Goal: Book appointment/travel/reservation

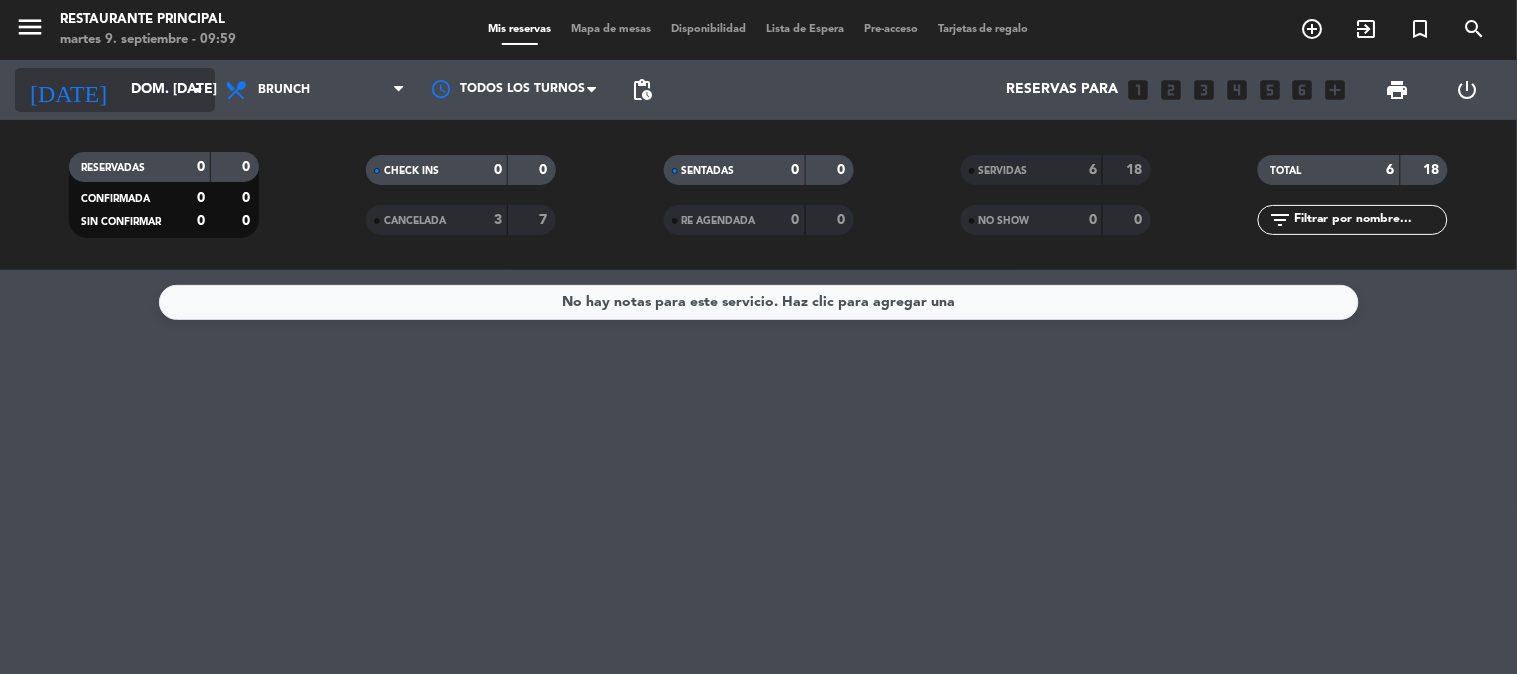
click at [152, 77] on input "dom. [DATE]" at bounding box center [216, 90] width 190 height 36
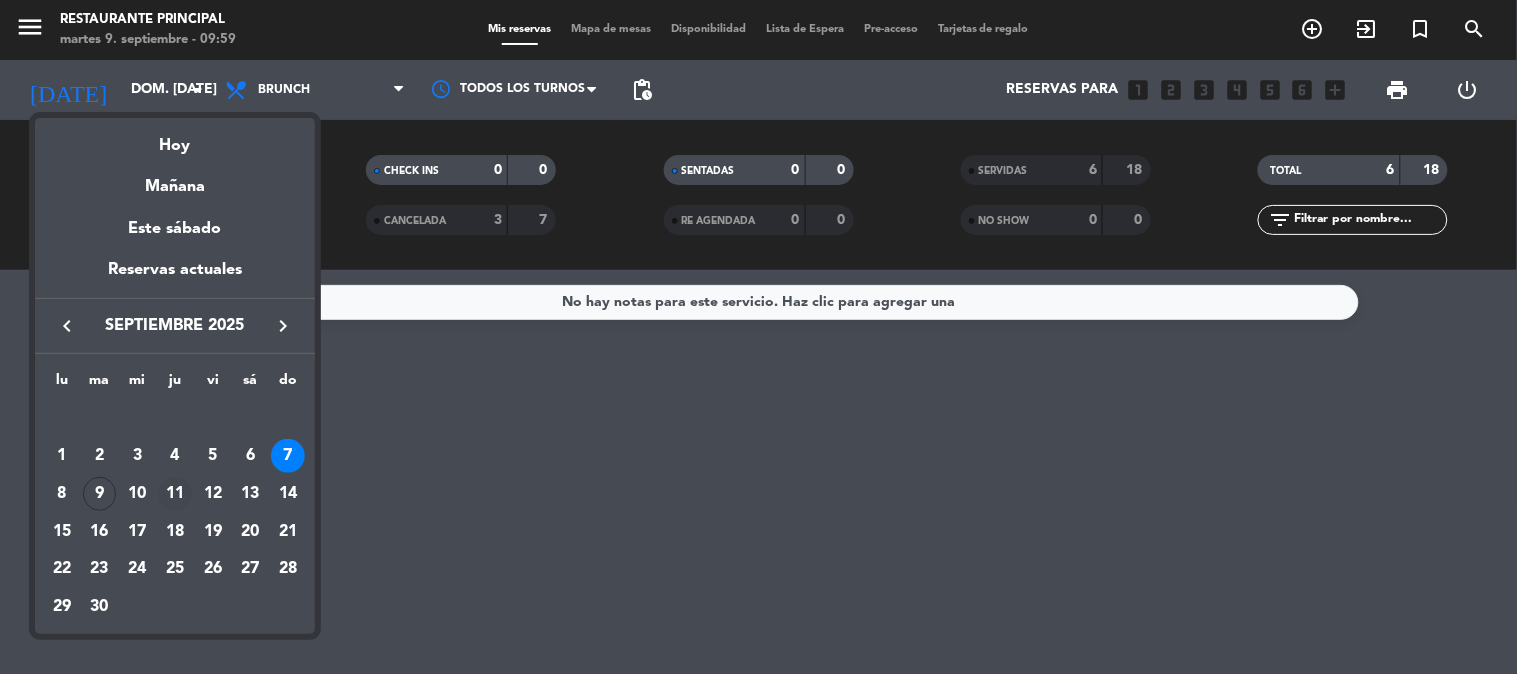
click at [175, 502] on div "11" at bounding box center [175, 494] width 34 height 34
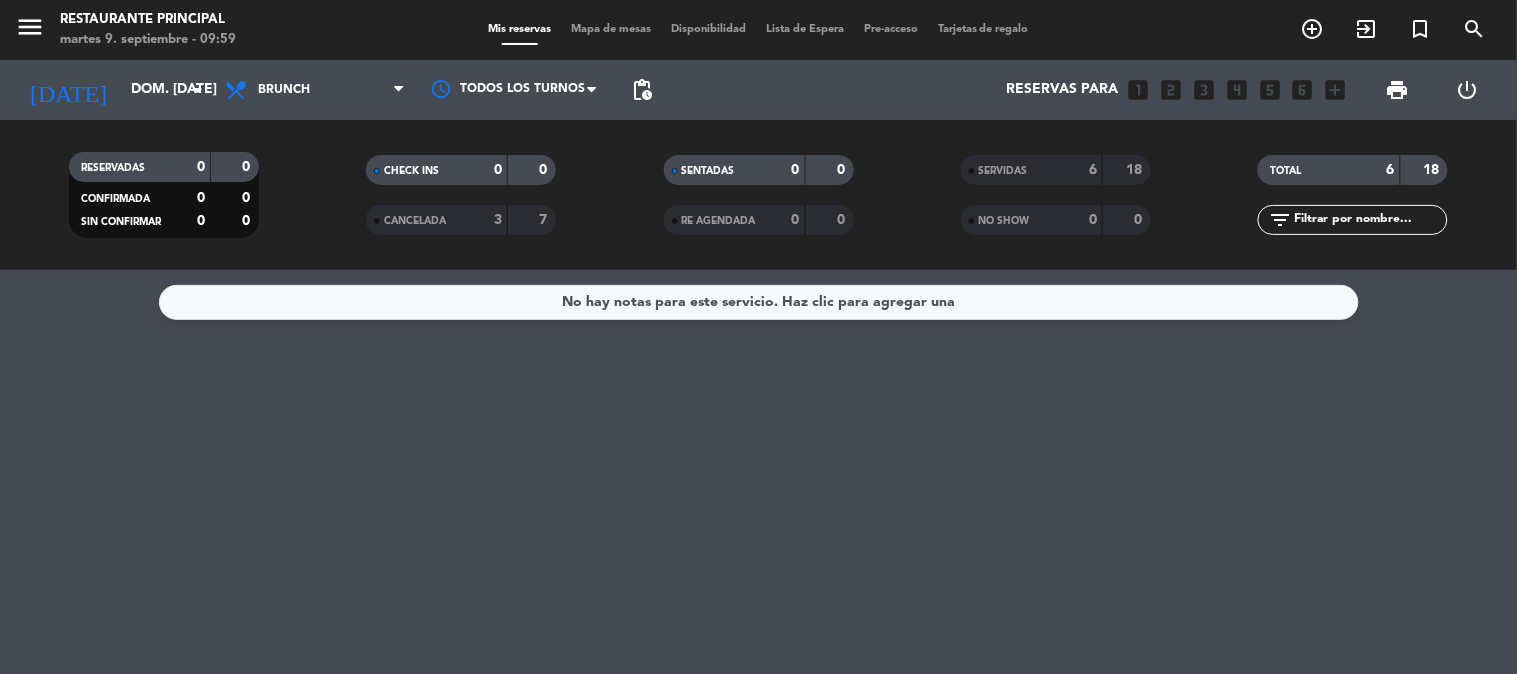
type input "[DEMOGRAPHIC_DATA] [DATE]"
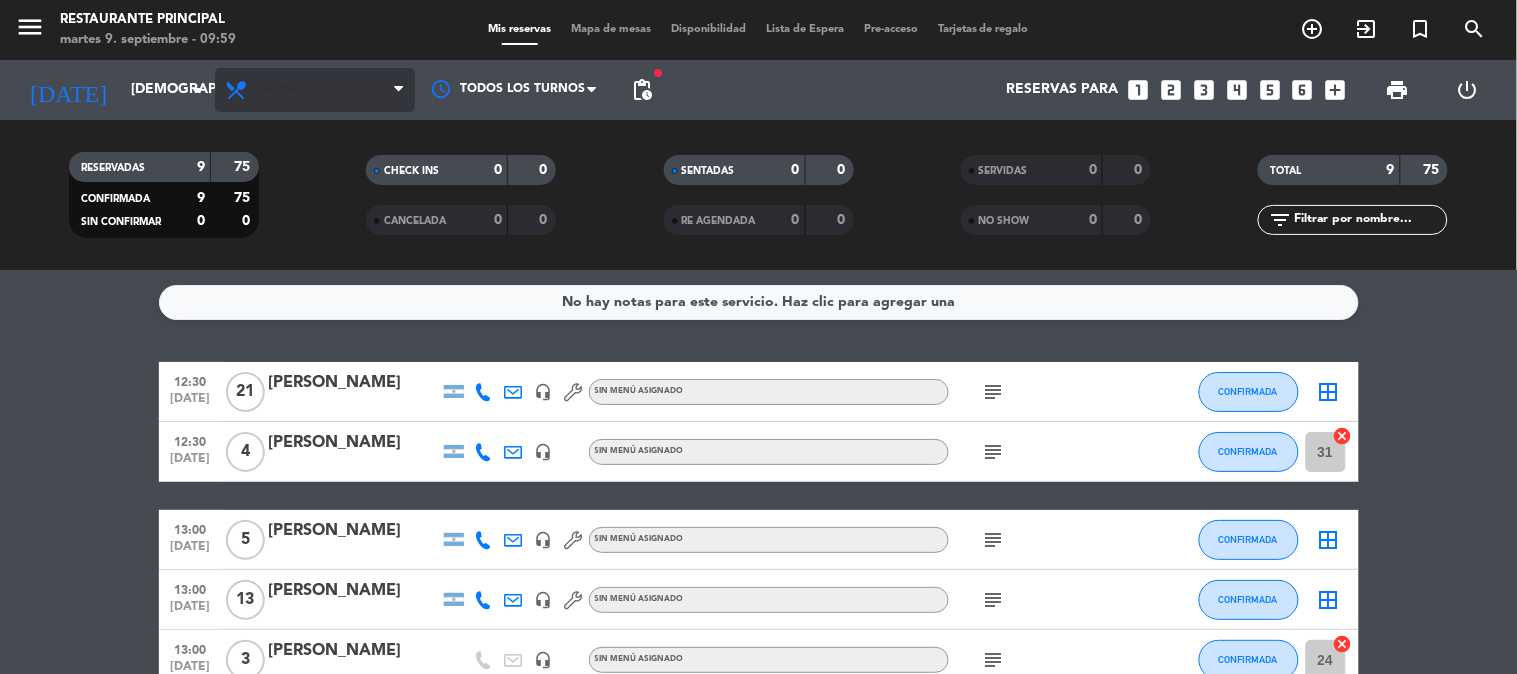
click at [366, 94] on span "Brunch" at bounding box center [315, 90] width 200 height 44
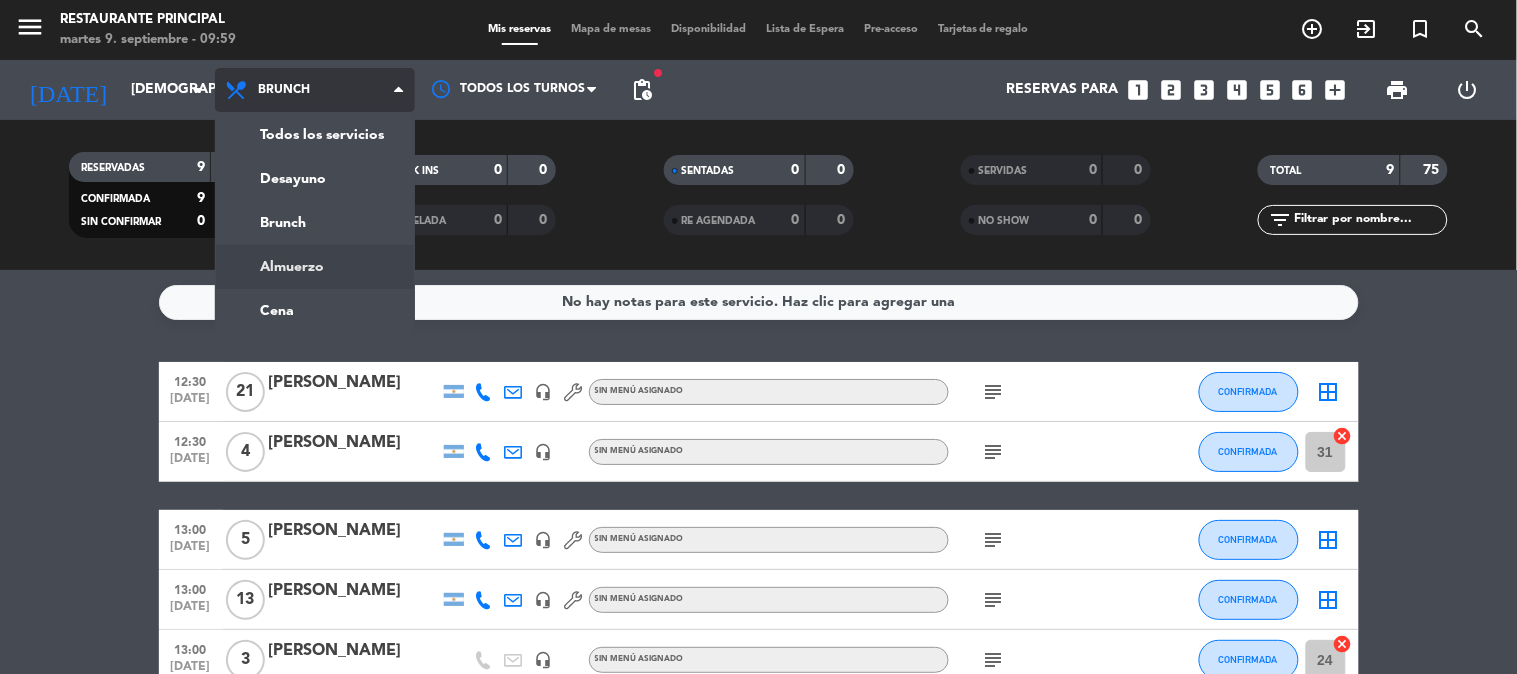
click at [326, 266] on div "menu Restaurante Principal martes 9. septiembre - 09:59 Mis reservas Mapa de me…" at bounding box center [758, 135] width 1517 height 270
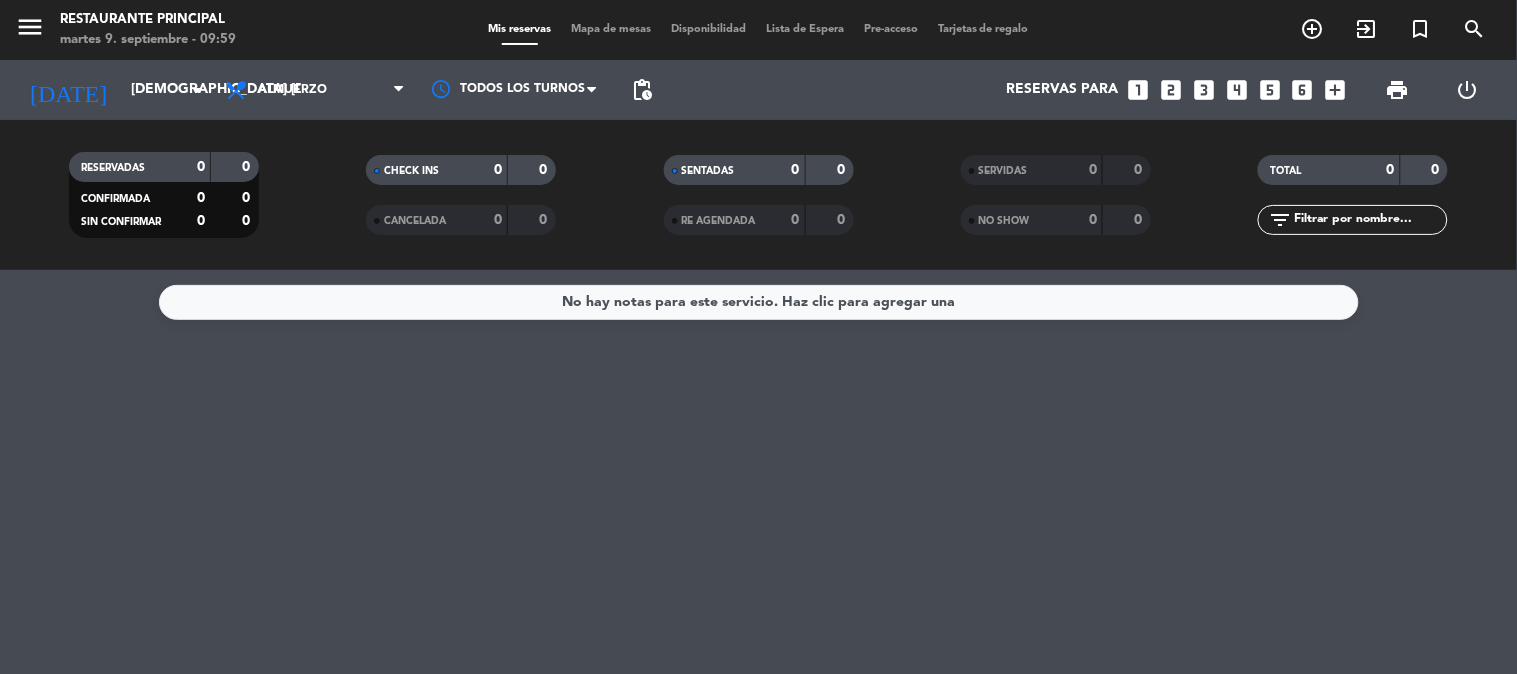
click at [1195, 84] on icon "looks_3" at bounding box center [1204, 90] width 26 height 26
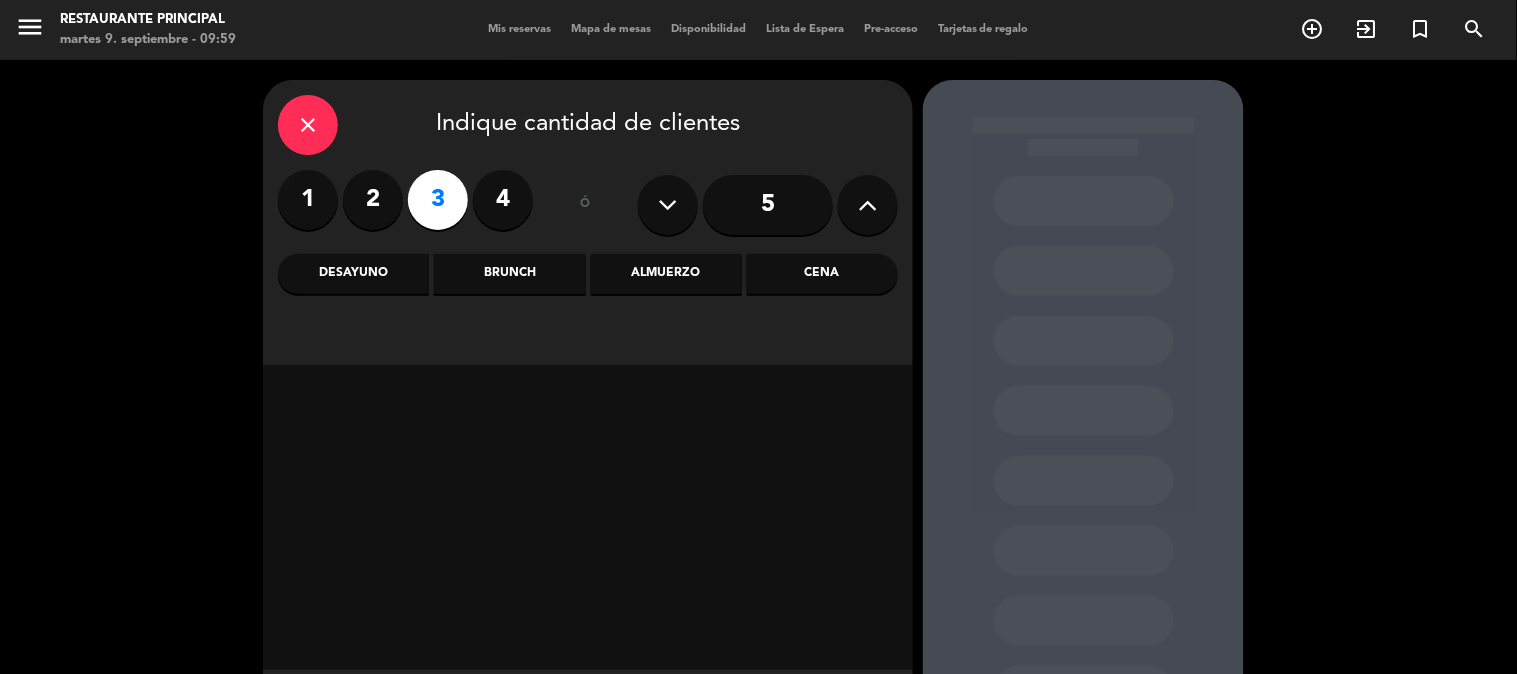
click at [712, 264] on div "Almuerzo" at bounding box center [666, 274] width 151 height 40
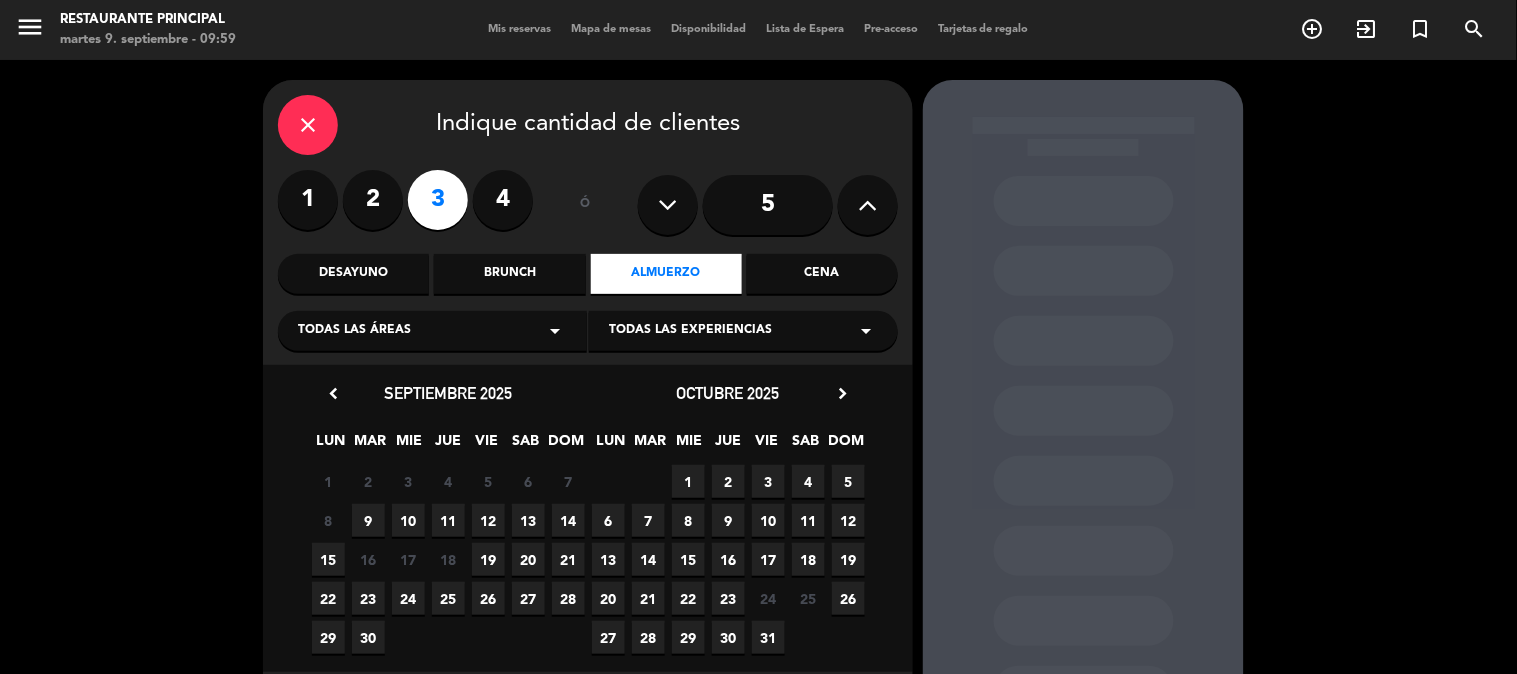
click at [443, 525] on span "11" at bounding box center [448, 520] width 33 height 33
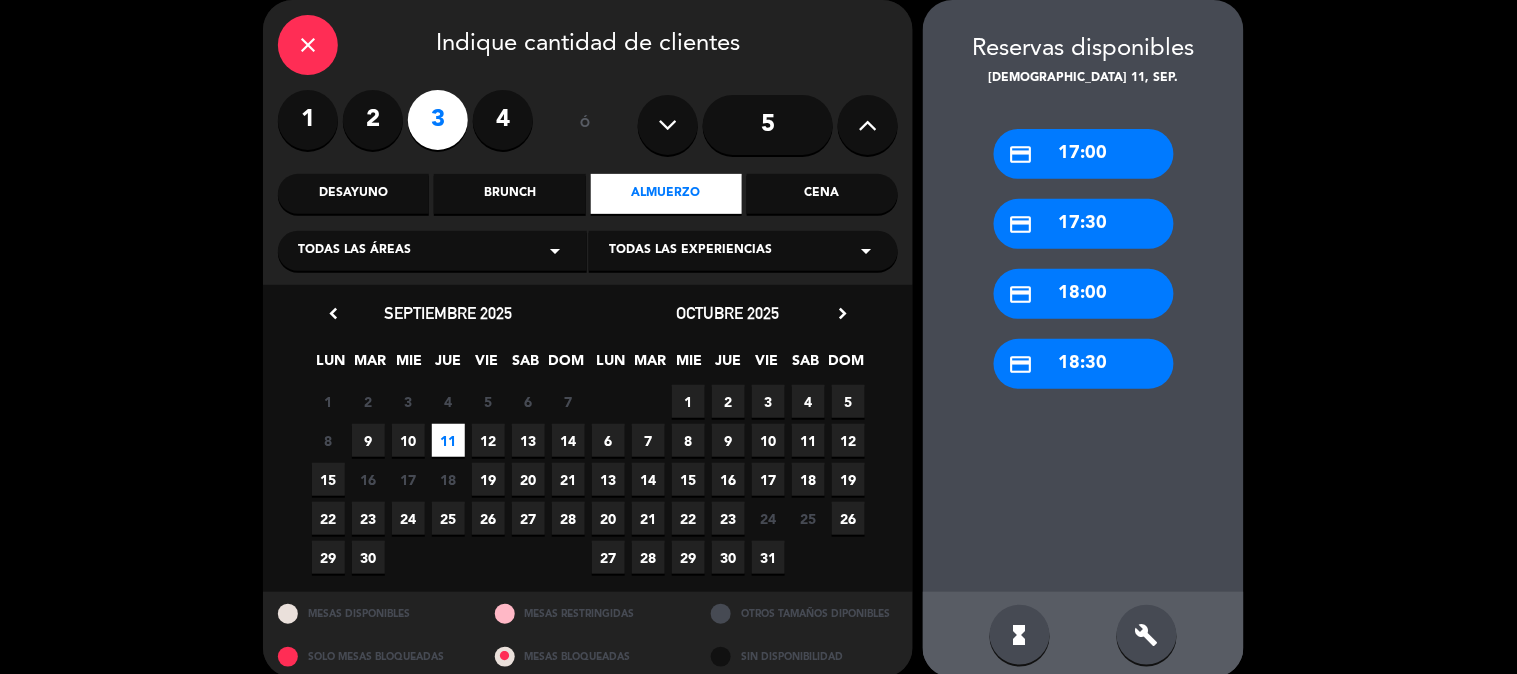
click at [1102, 153] on div "credit_card 17:00" at bounding box center [1084, 154] width 180 height 50
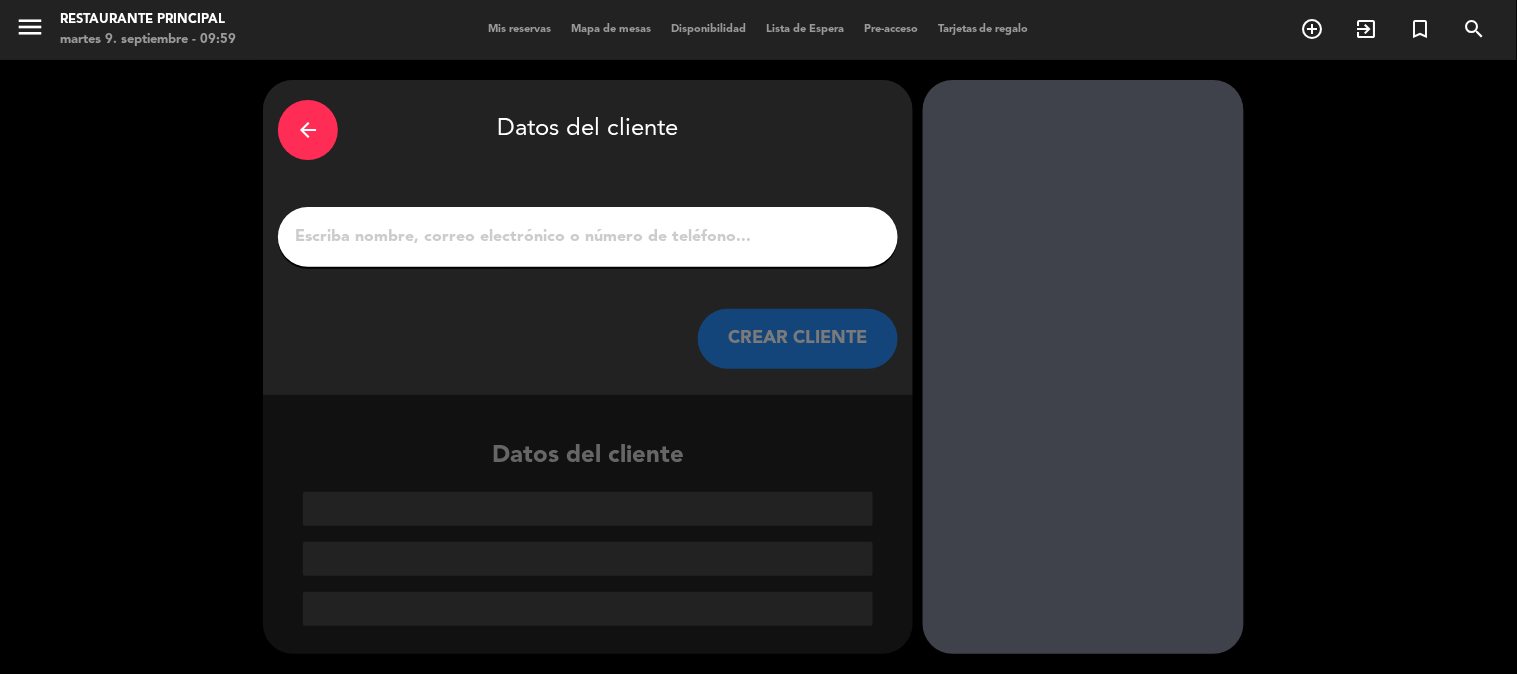
click at [655, 234] on input "1" at bounding box center [588, 237] width 590 height 28
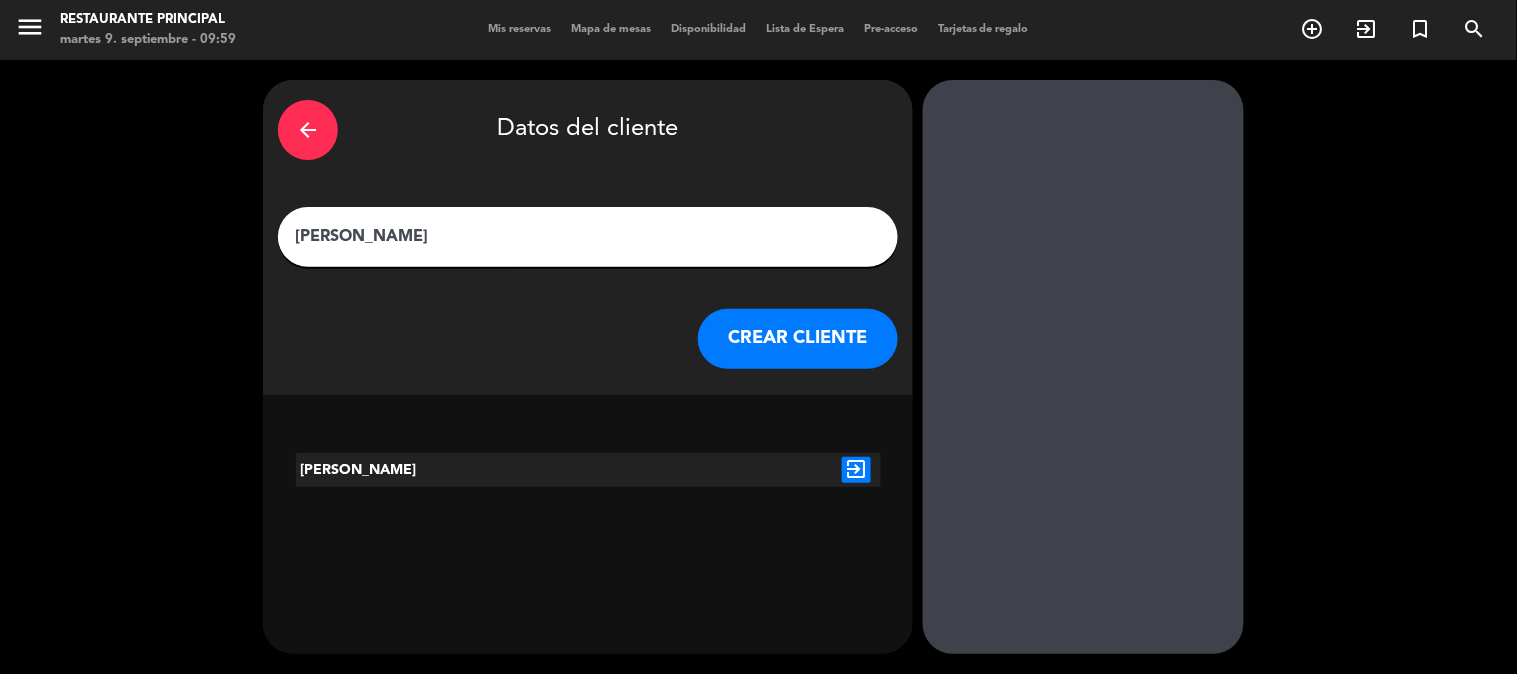
type input "[PERSON_NAME]"
click at [847, 471] on icon "exit_to_app" at bounding box center [856, 470] width 29 height 26
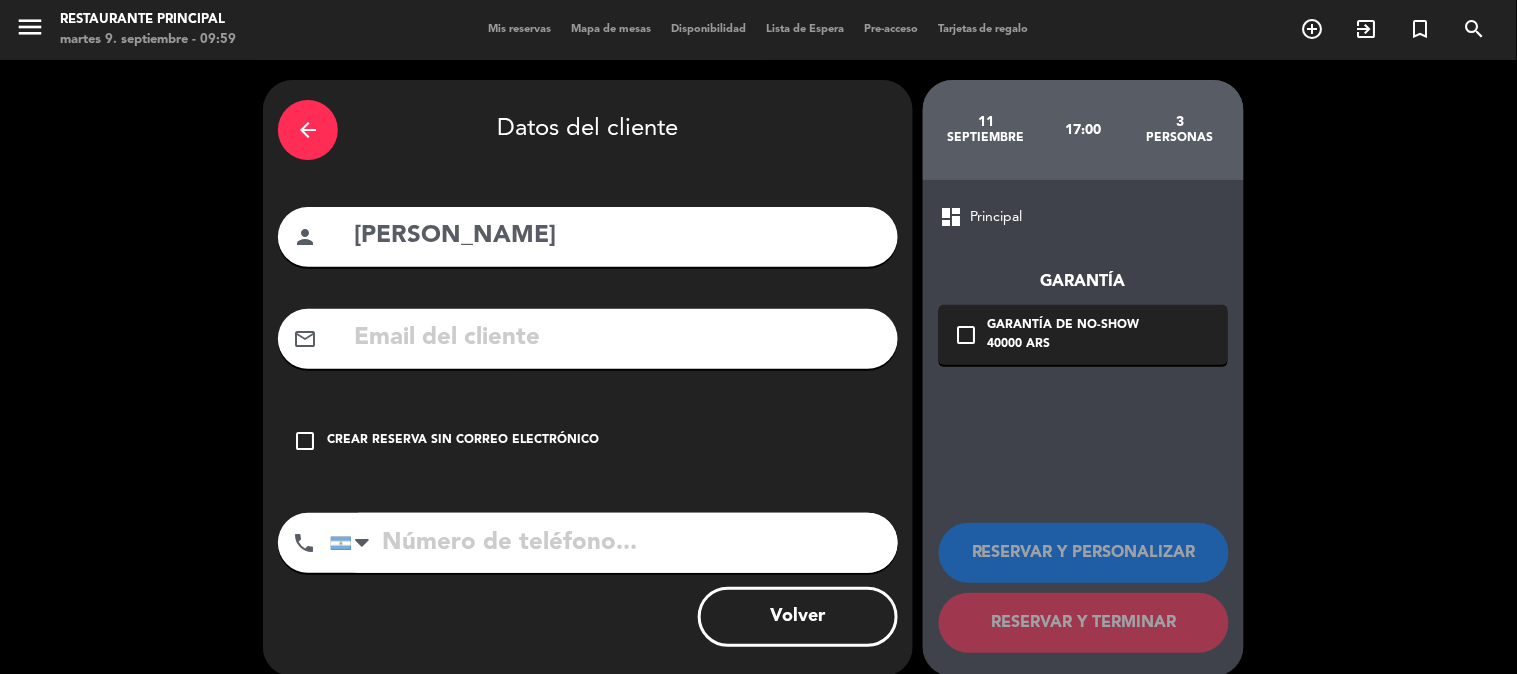
click at [473, 428] on div "check_box_outline_blank Crear reserva sin correo electrónico" at bounding box center [588, 441] width 620 height 60
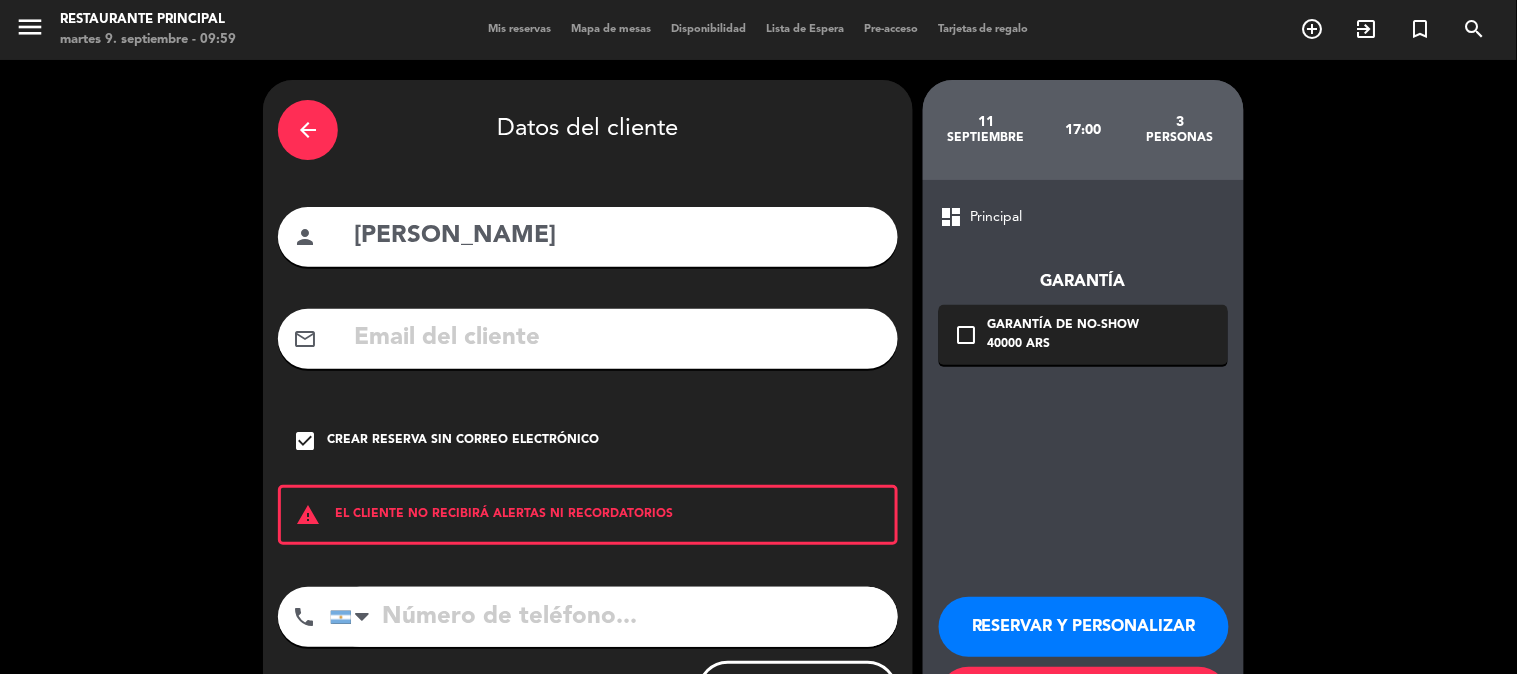
click at [1102, 617] on button "RESERVAR Y PERSONALIZAR" at bounding box center [1084, 627] width 290 height 60
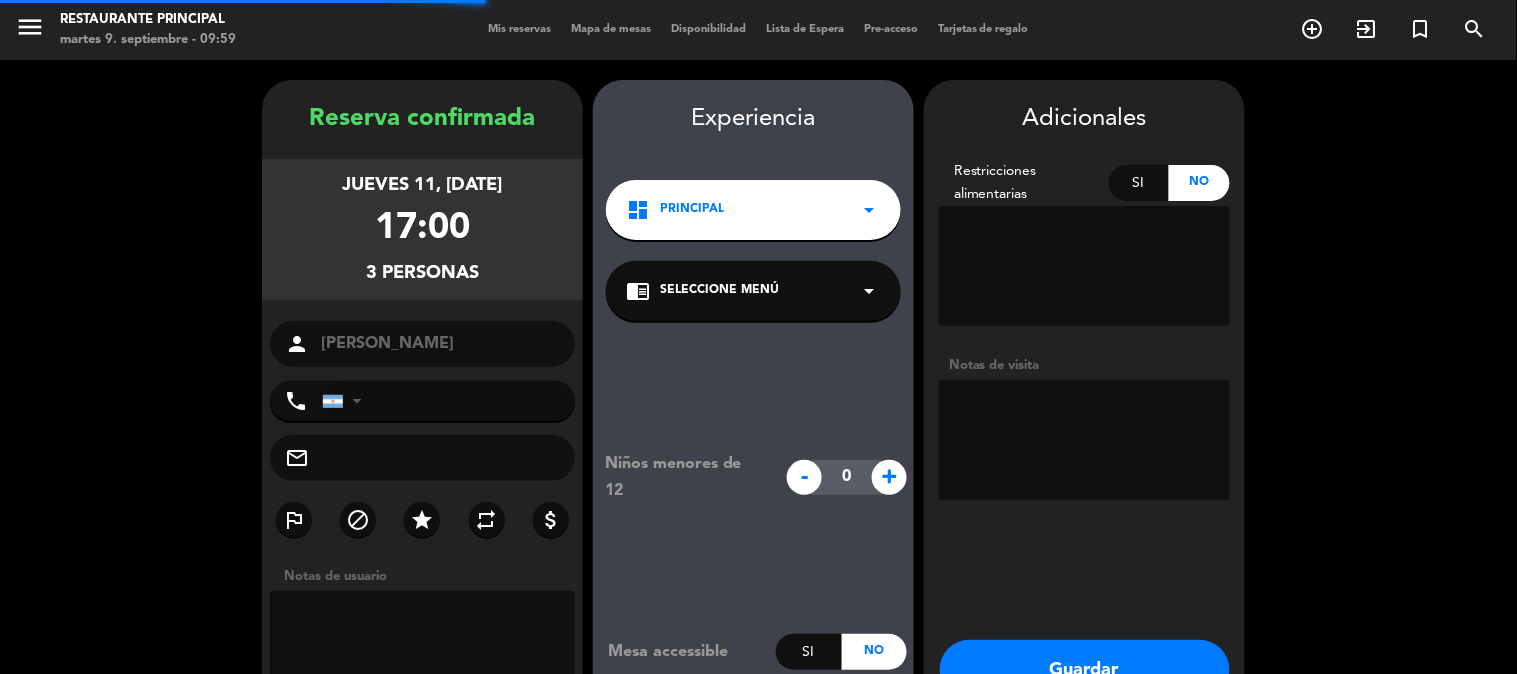
scroll to position [80, 0]
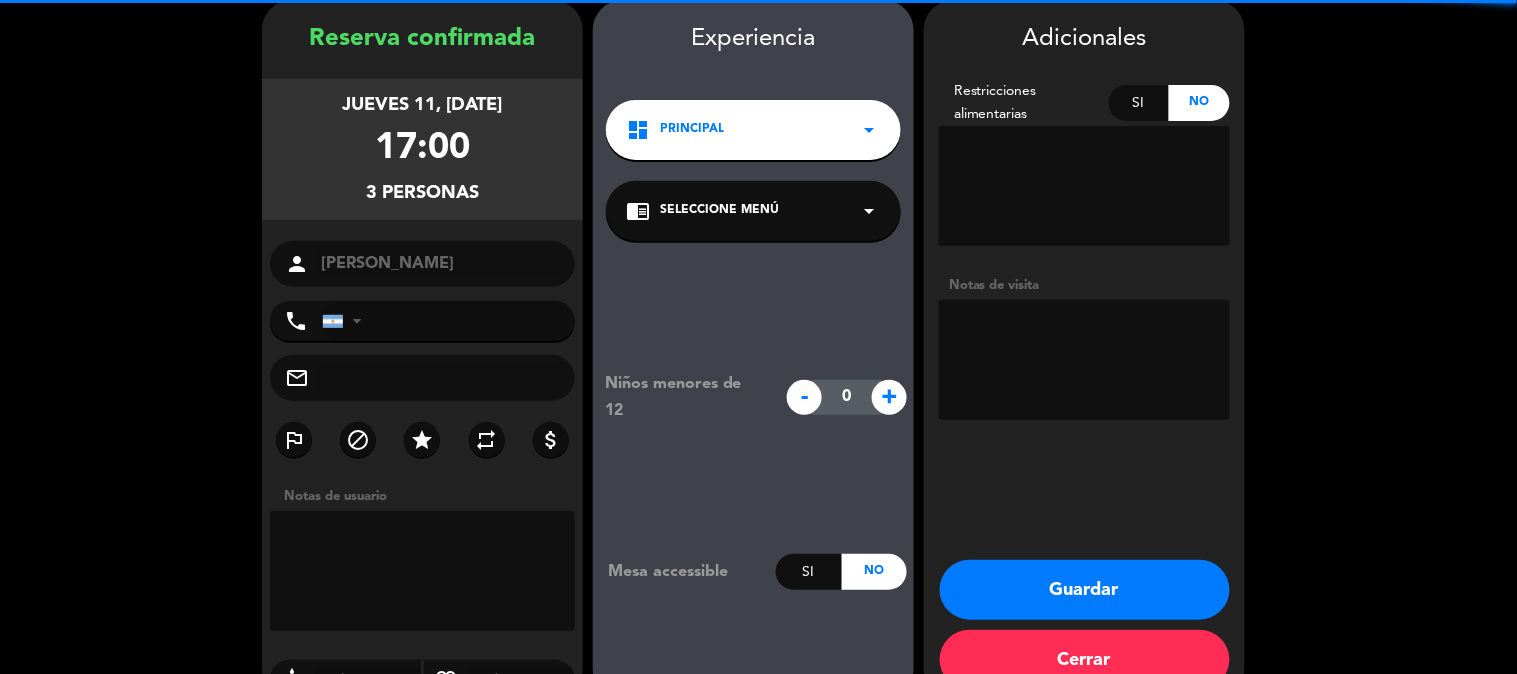
click at [1046, 358] on textarea at bounding box center [1084, 360] width 291 height 120
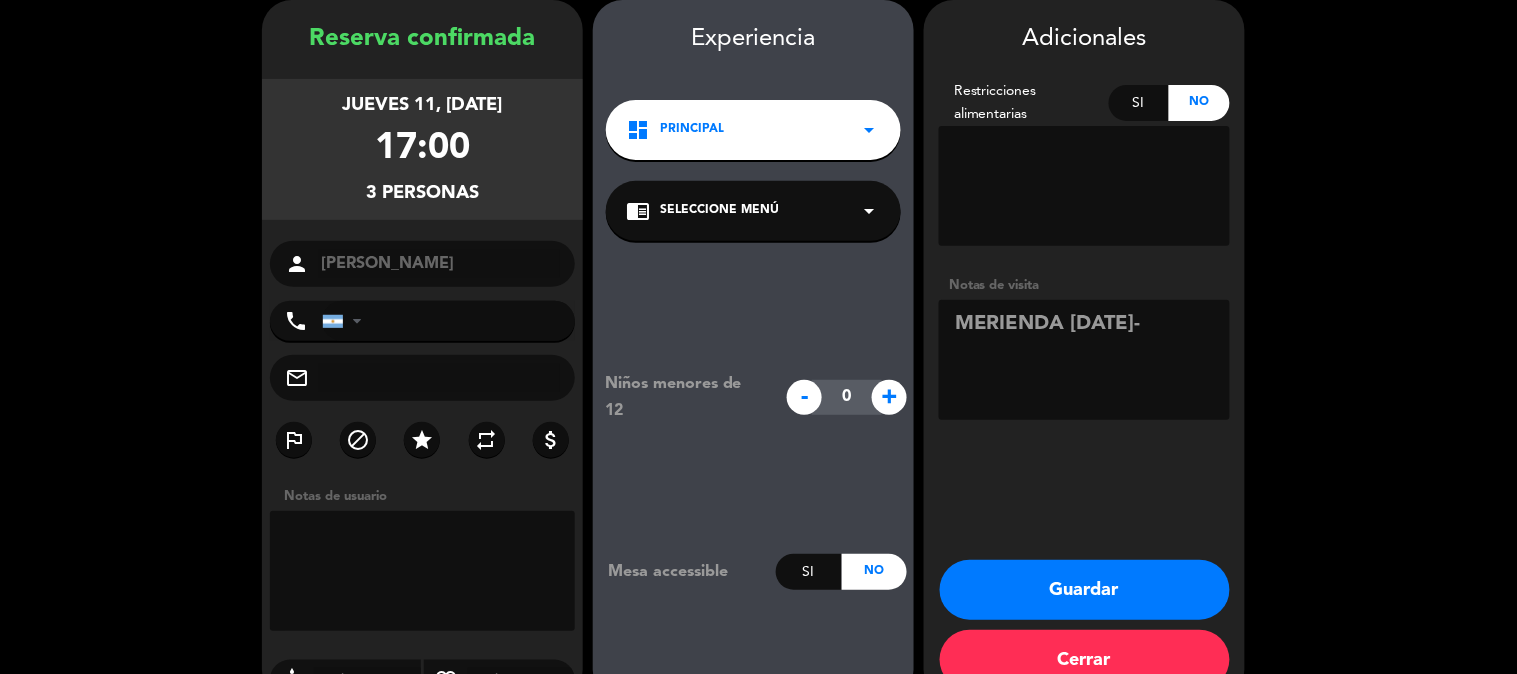
type textarea "MERIENDA [DATE]-"
click at [1084, 585] on button "Guardar" at bounding box center [1085, 590] width 290 height 60
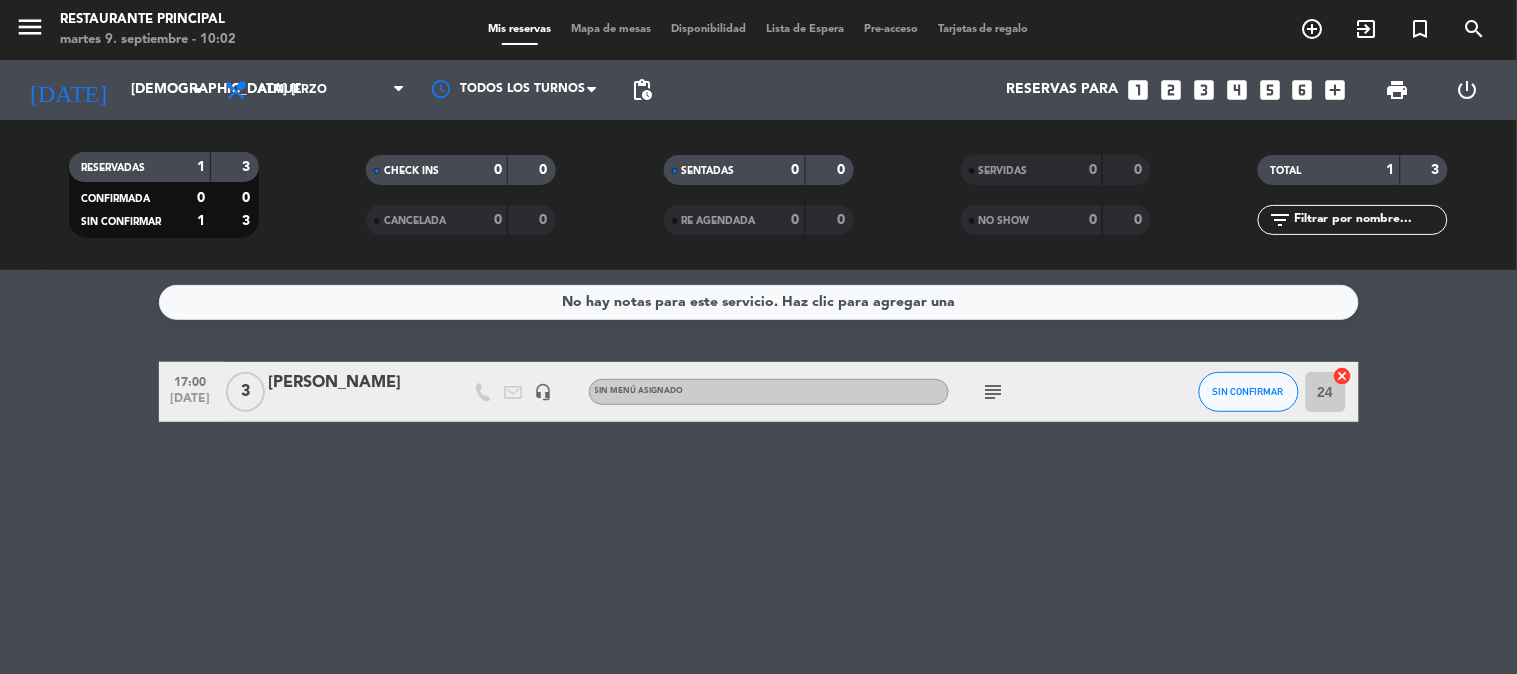
click at [1236, 87] on icon "looks_4" at bounding box center [1237, 90] width 26 height 26
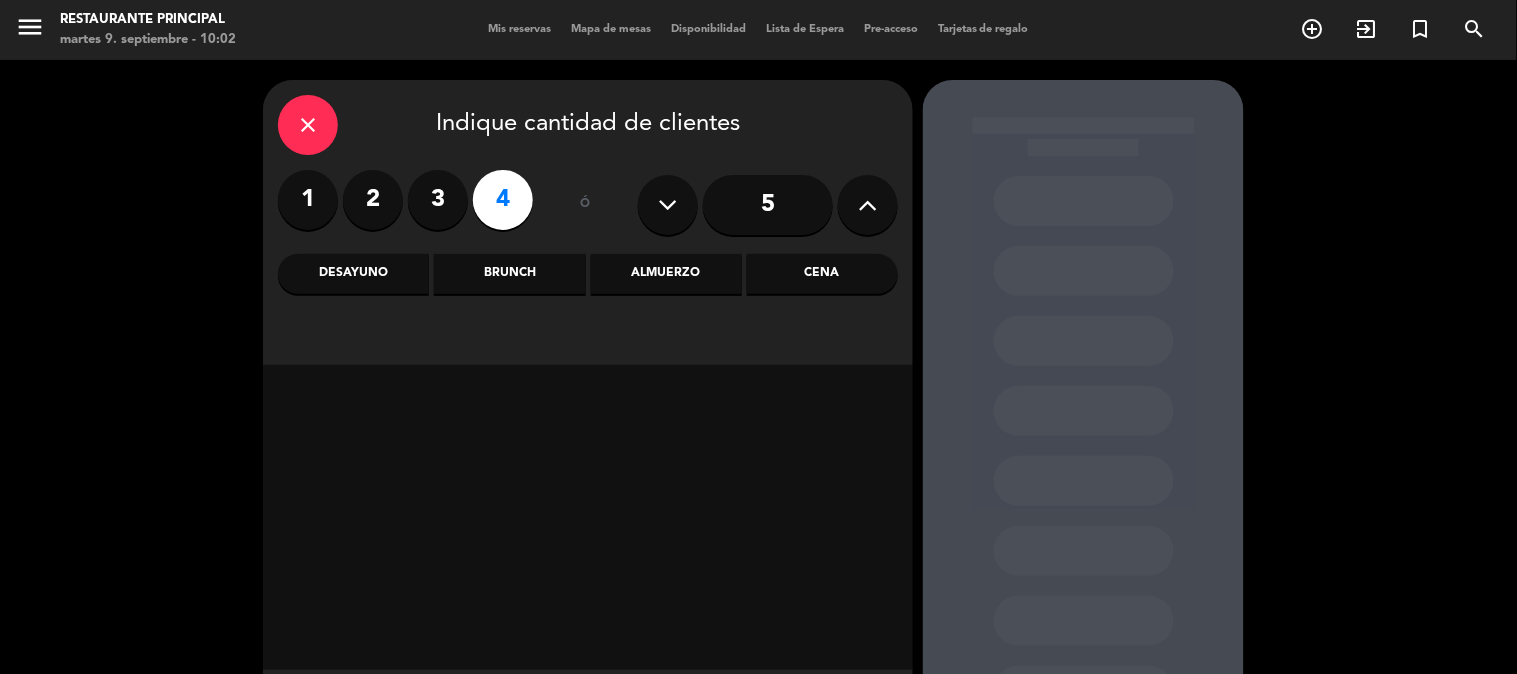
click at [646, 262] on div "Almuerzo" at bounding box center [666, 274] width 151 height 40
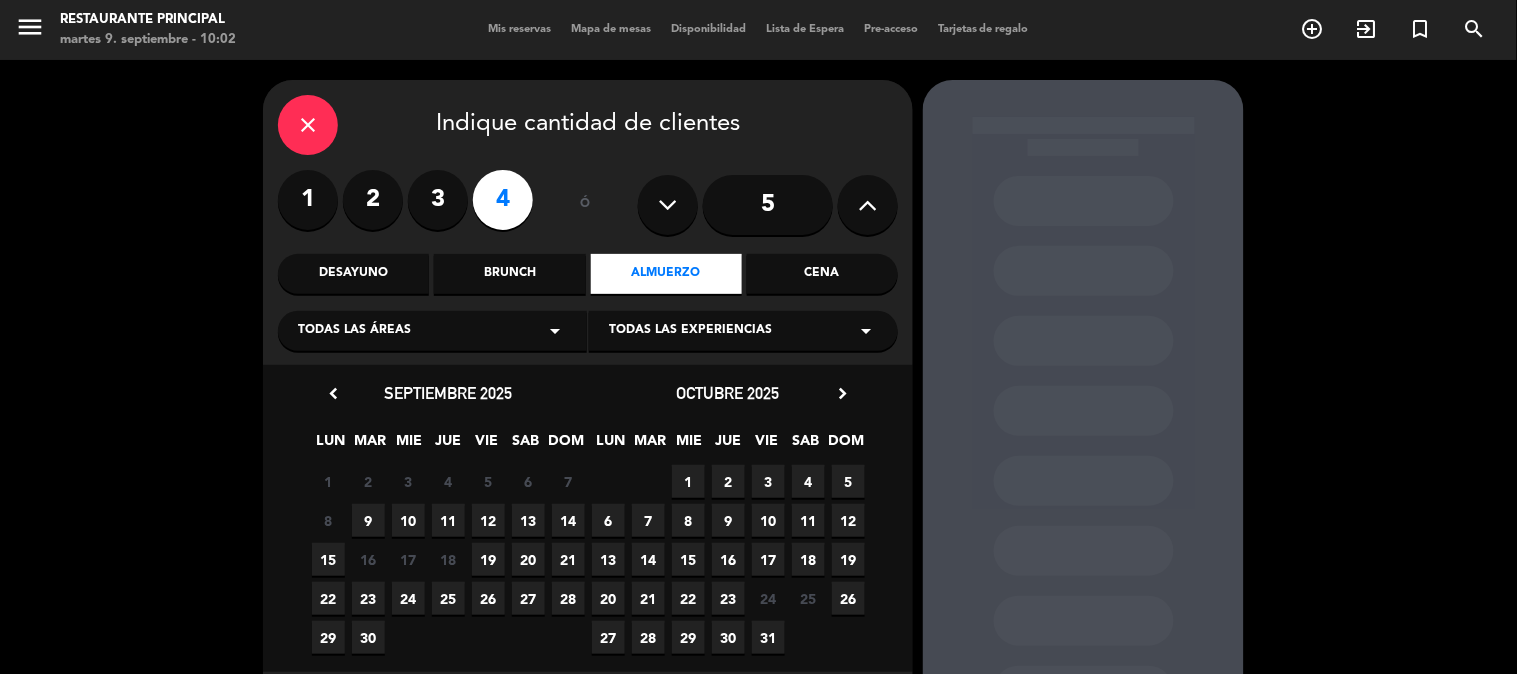
click at [460, 515] on span "11" at bounding box center [448, 520] width 33 height 33
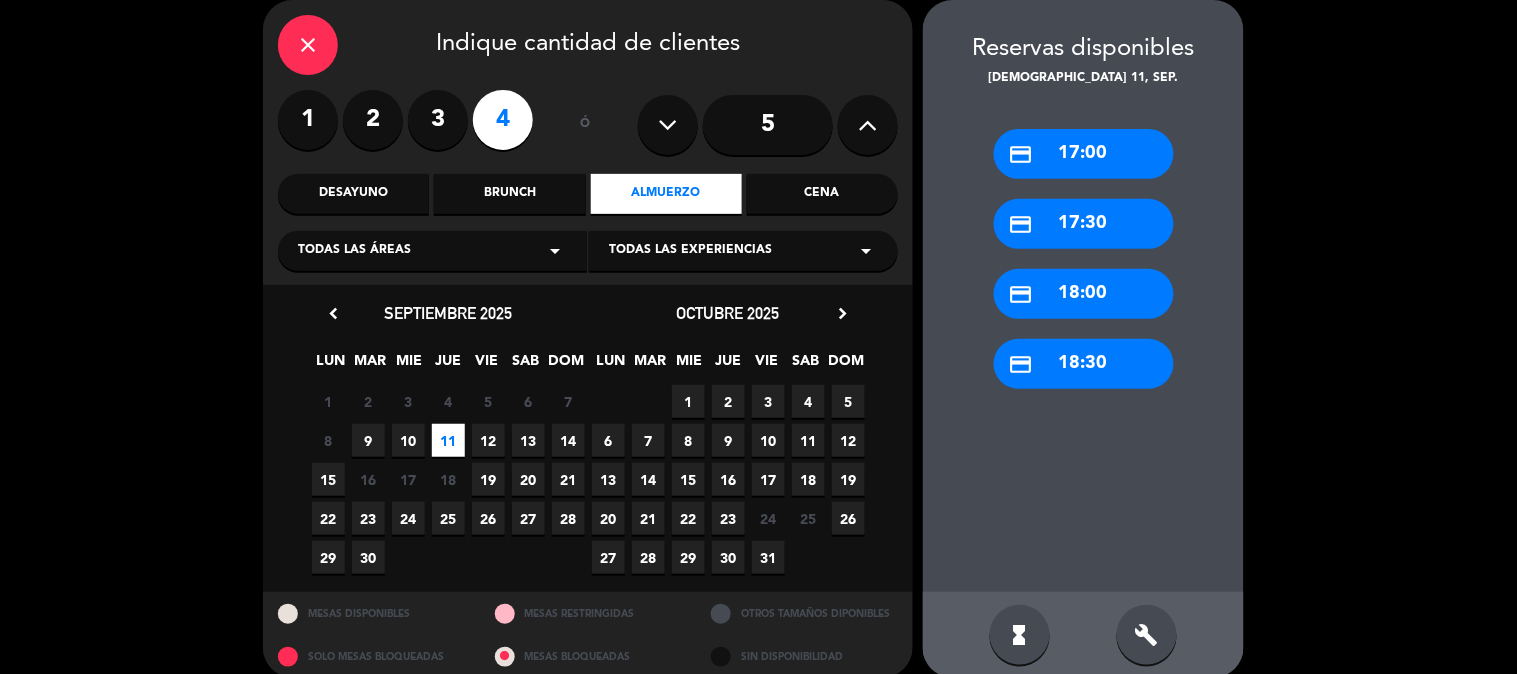
click at [1082, 152] on div "credit_card 17:00" at bounding box center [1084, 154] width 180 height 50
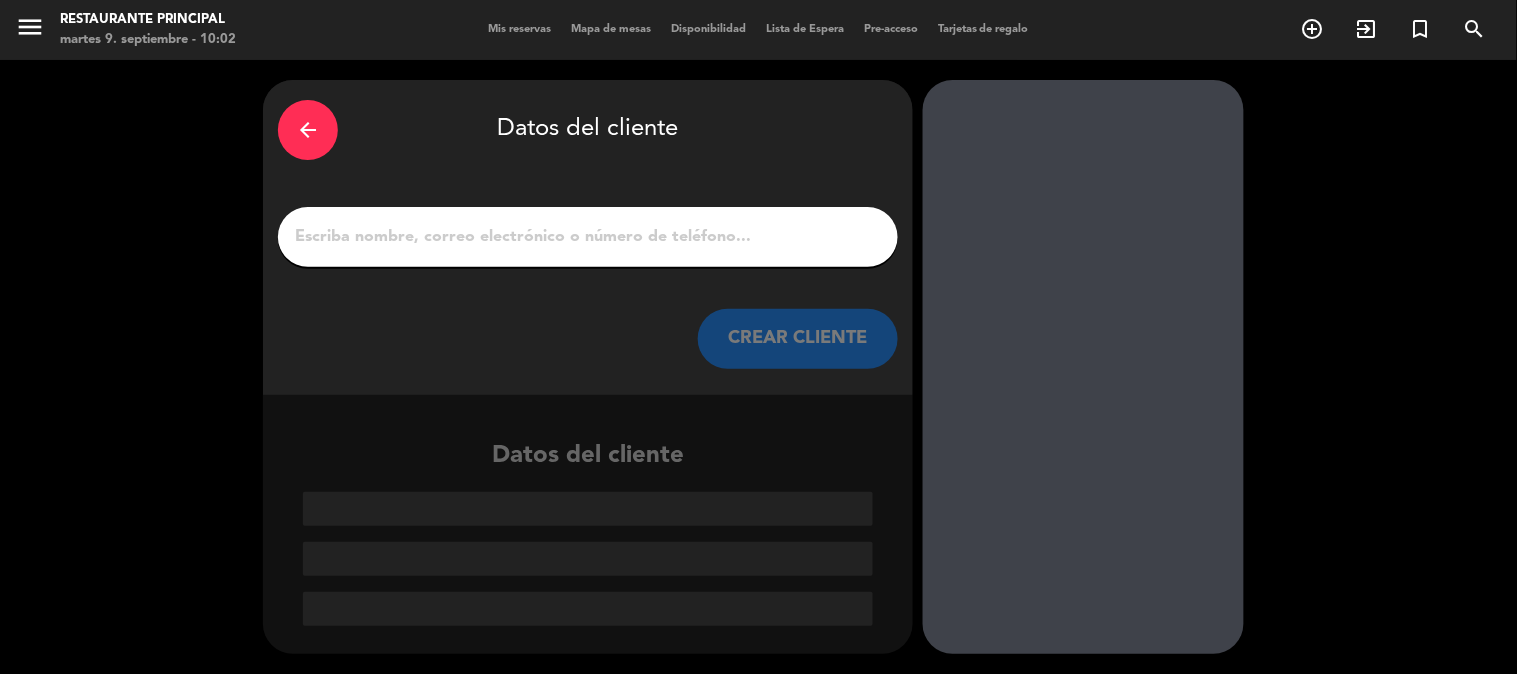
scroll to position [0, 0]
click at [564, 245] on input "1" at bounding box center [588, 237] width 590 height 28
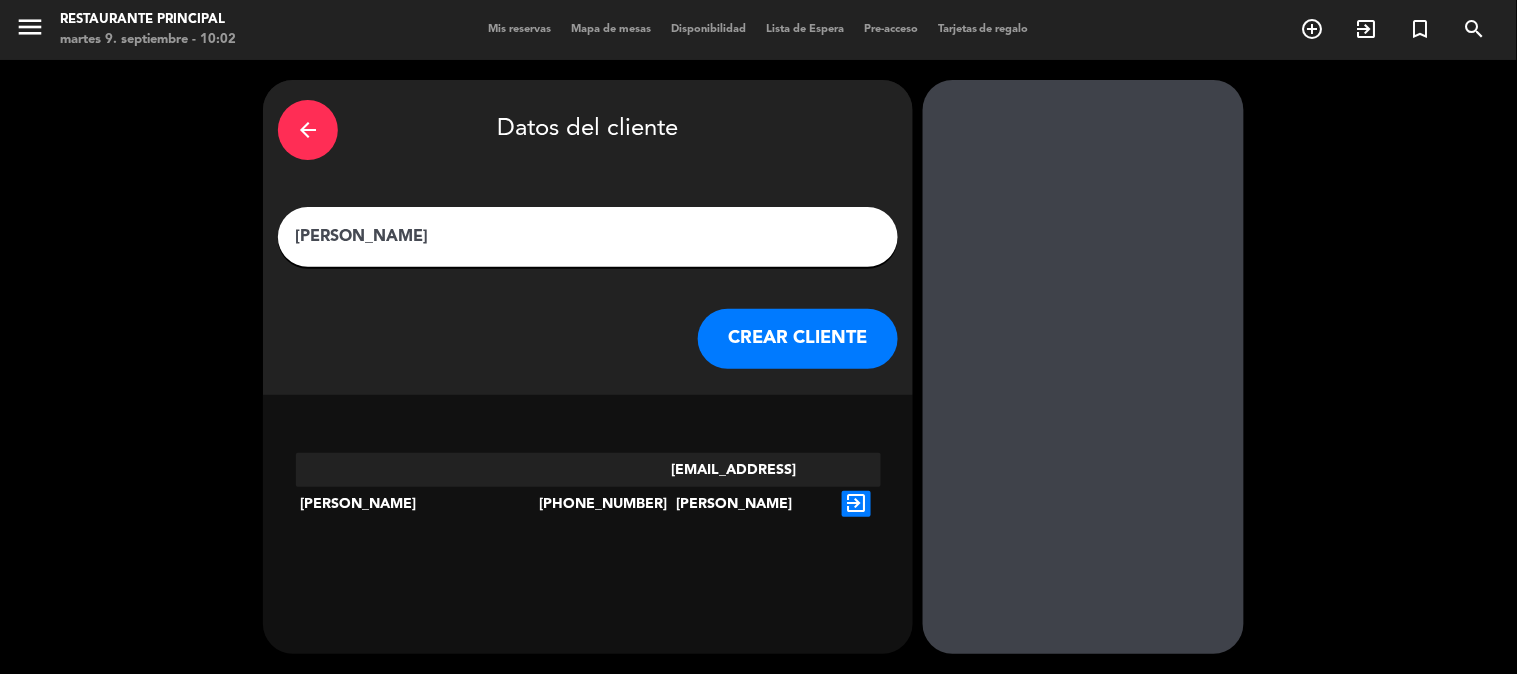
type input "[PERSON_NAME]"
click at [741, 341] on button "CREAR CLIENTE" at bounding box center [798, 339] width 200 height 60
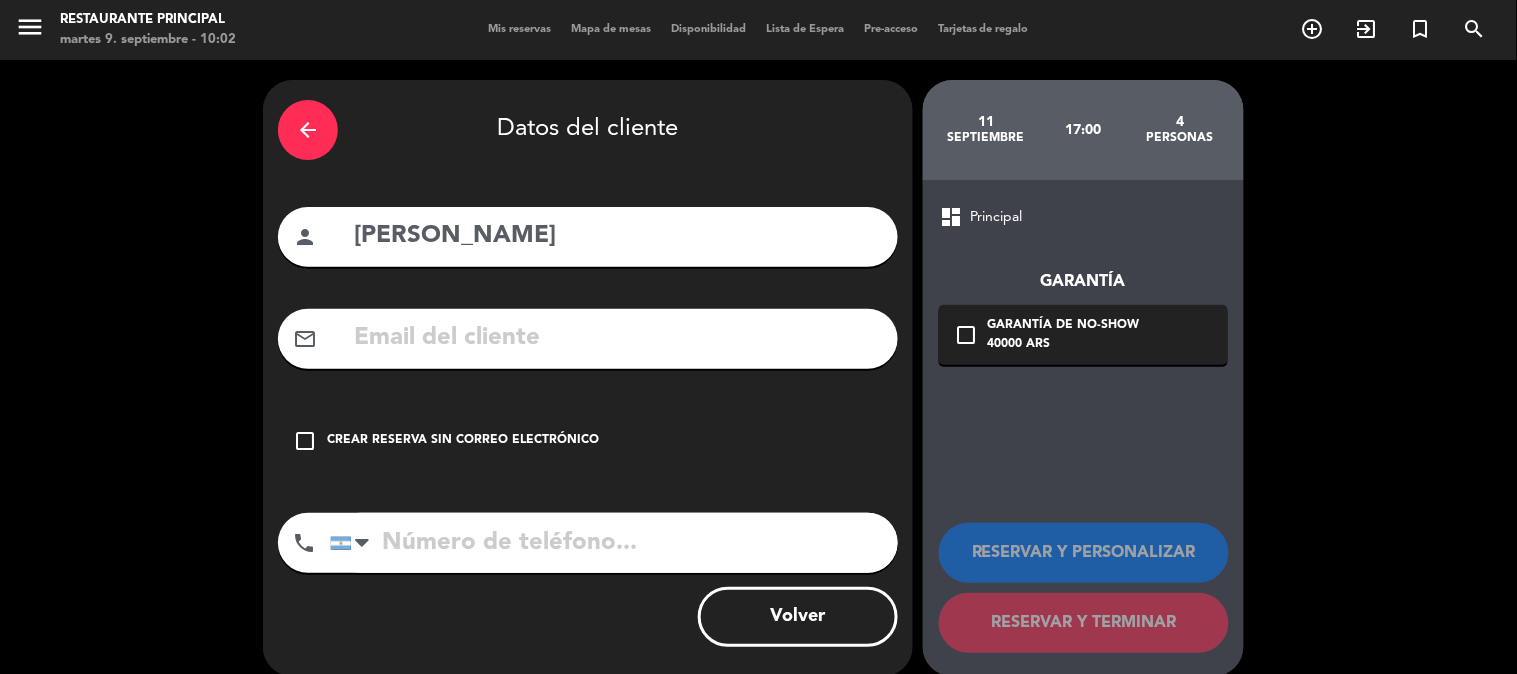
drag, startPoint x: 427, startPoint y: 438, endPoint x: 454, endPoint y: 444, distance: 27.7
click at [432, 438] on div "Crear reserva sin correo electrónico" at bounding box center [463, 441] width 272 height 20
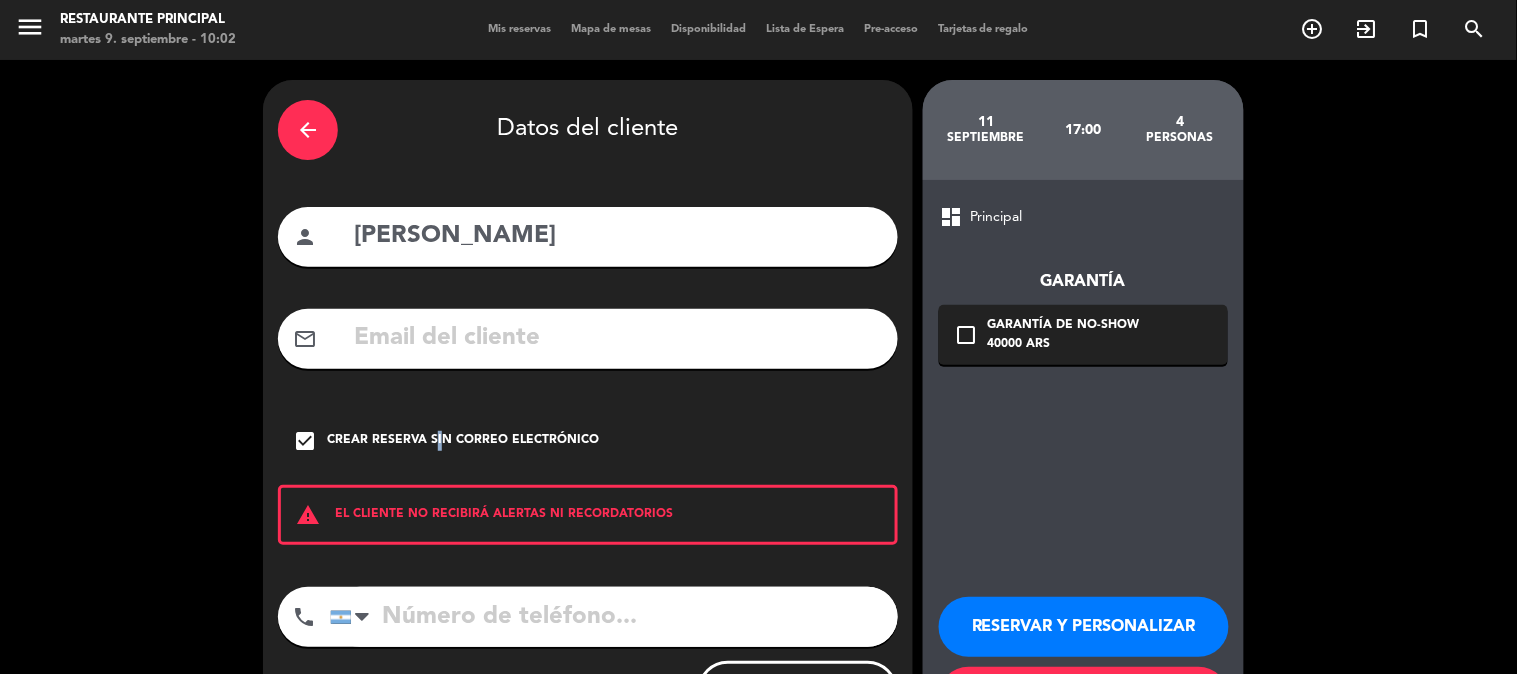
click at [1043, 617] on button "RESERVAR Y PERSONALIZAR" at bounding box center [1084, 627] width 290 height 60
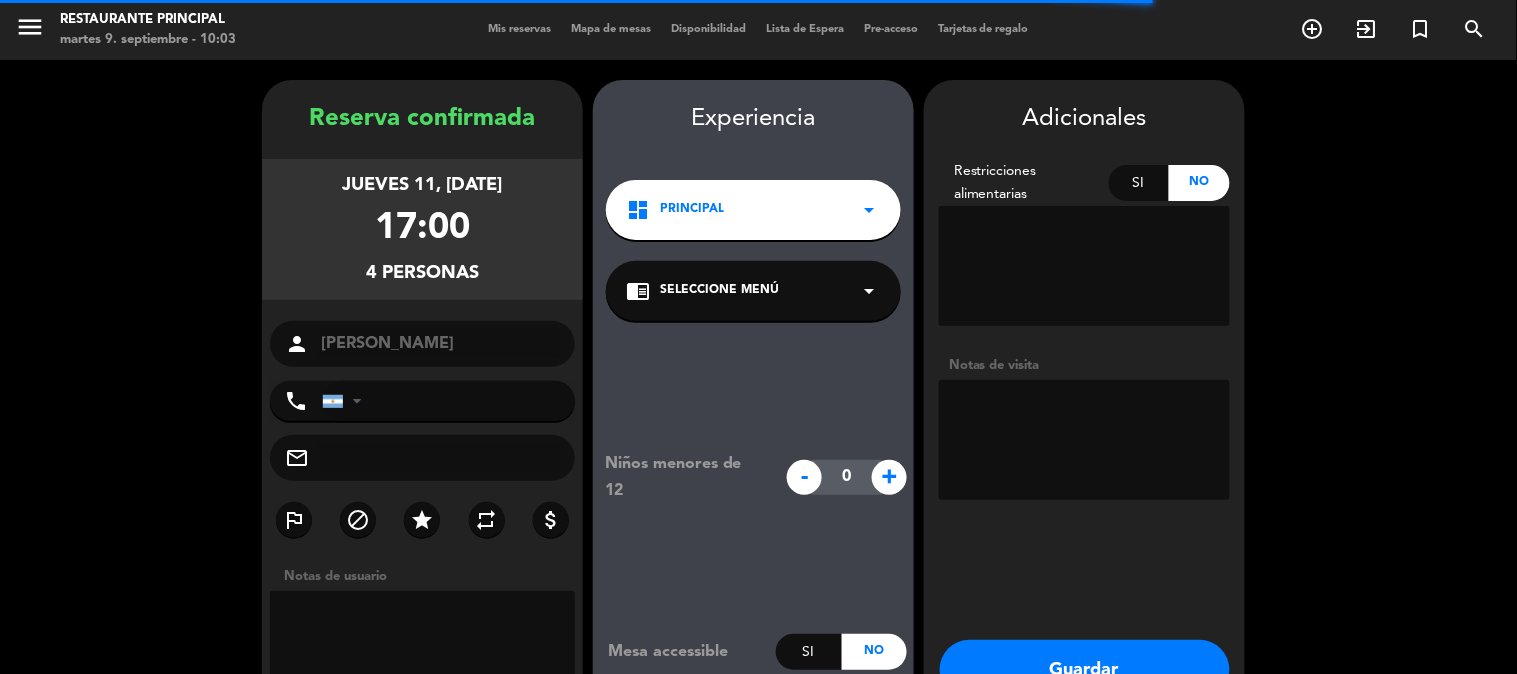
scroll to position [80, 0]
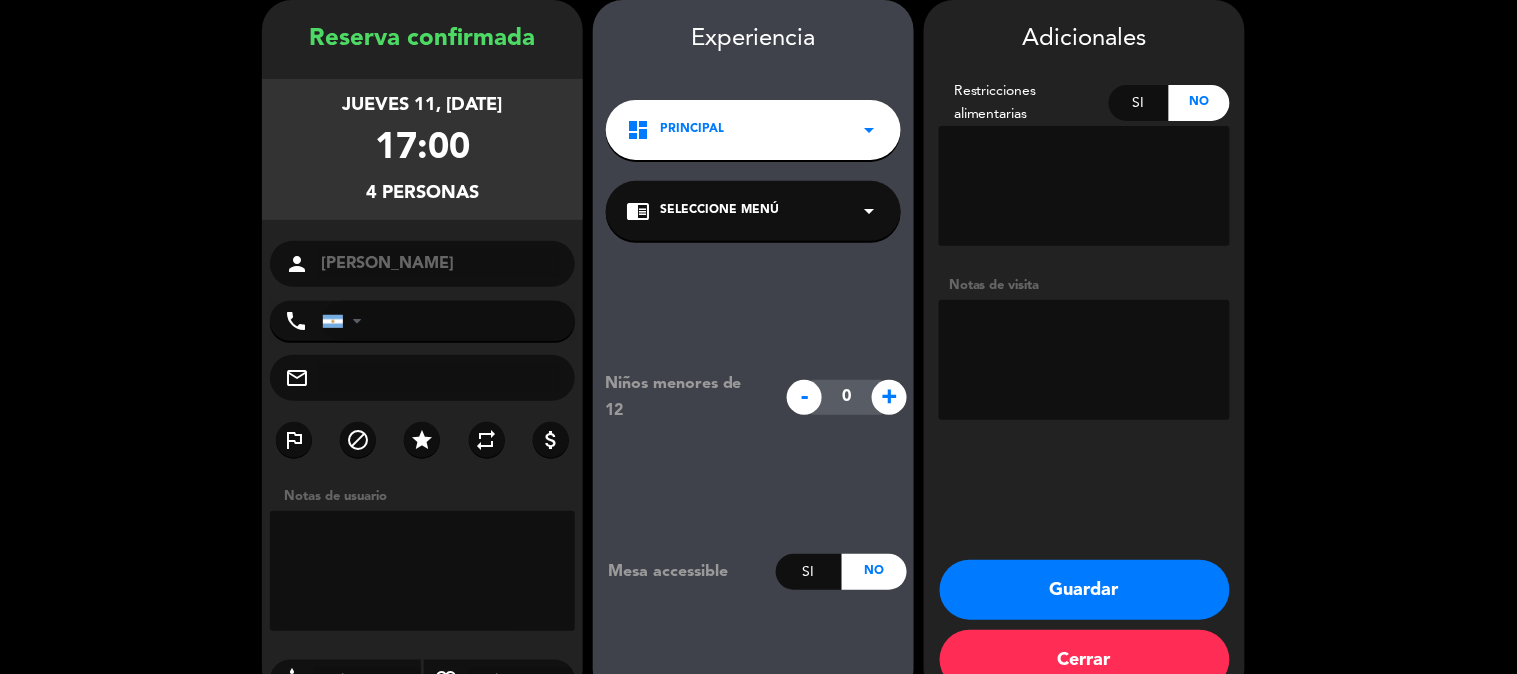
click at [1110, 353] on textarea at bounding box center [1084, 360] width 291 height 120
type textarea "MERIENDA [DATE]"
click at [1093, 596] on button "Guardar" at bounding box center [1085, 590] width 290 height 60
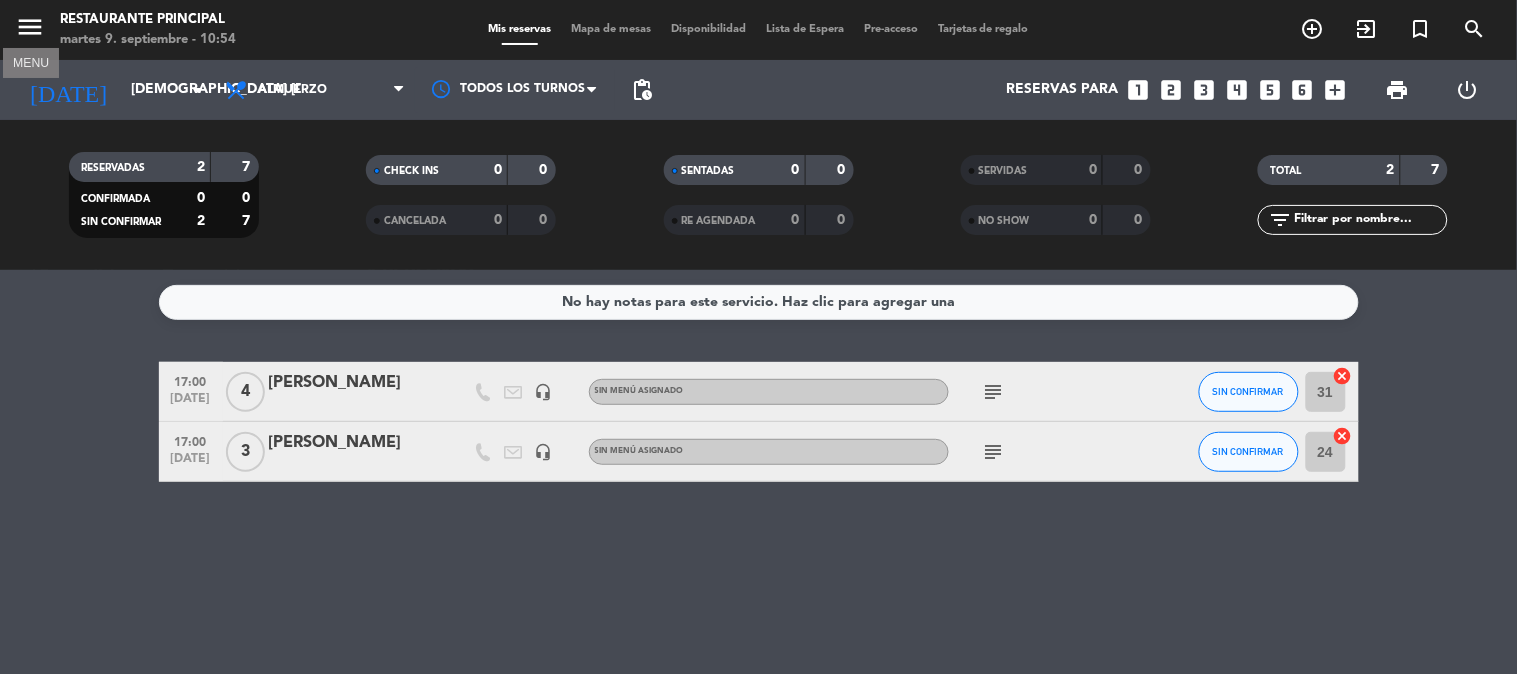
click at [36, 18] on icon "menu" at bounding box center [30, 27] width 30 height 30
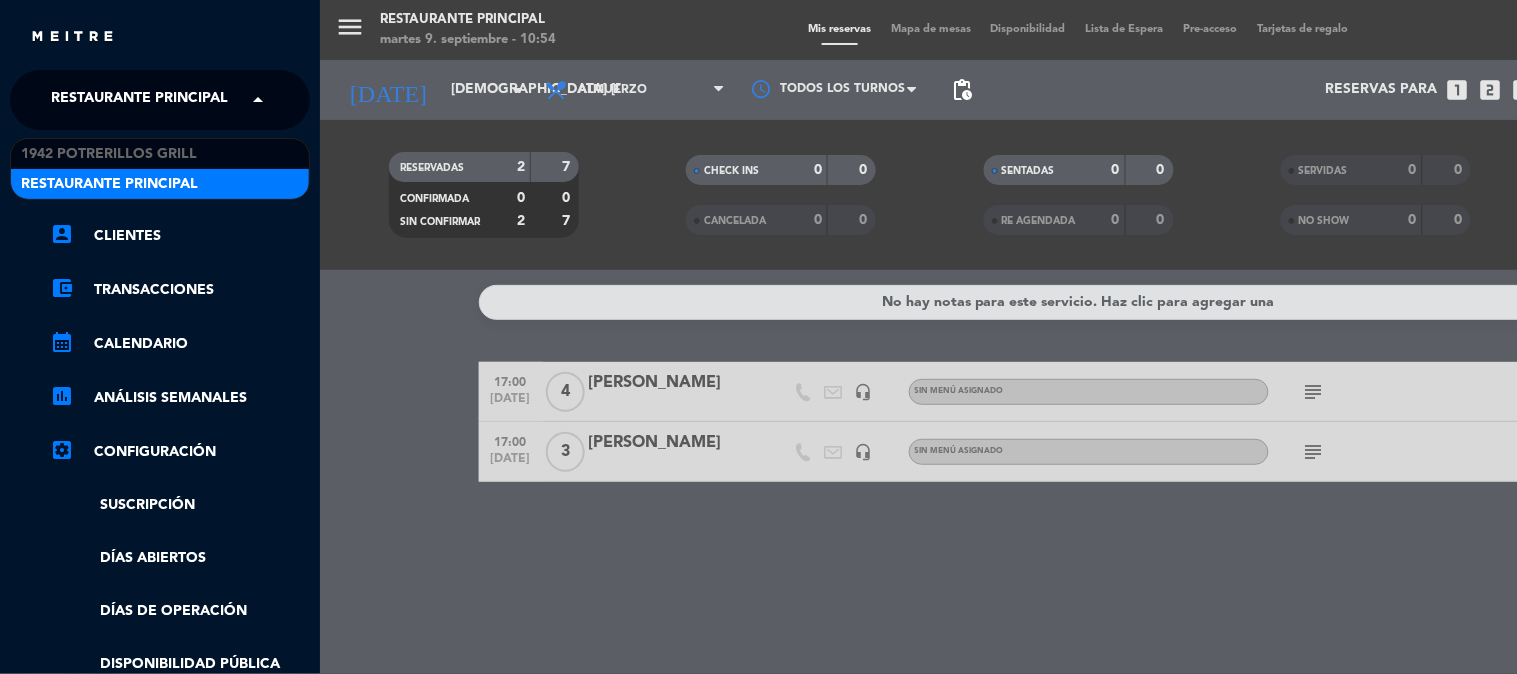
click at [215, 91] on span "Restaurante Principal" at bounding box center [139, 100] width 177 height 42
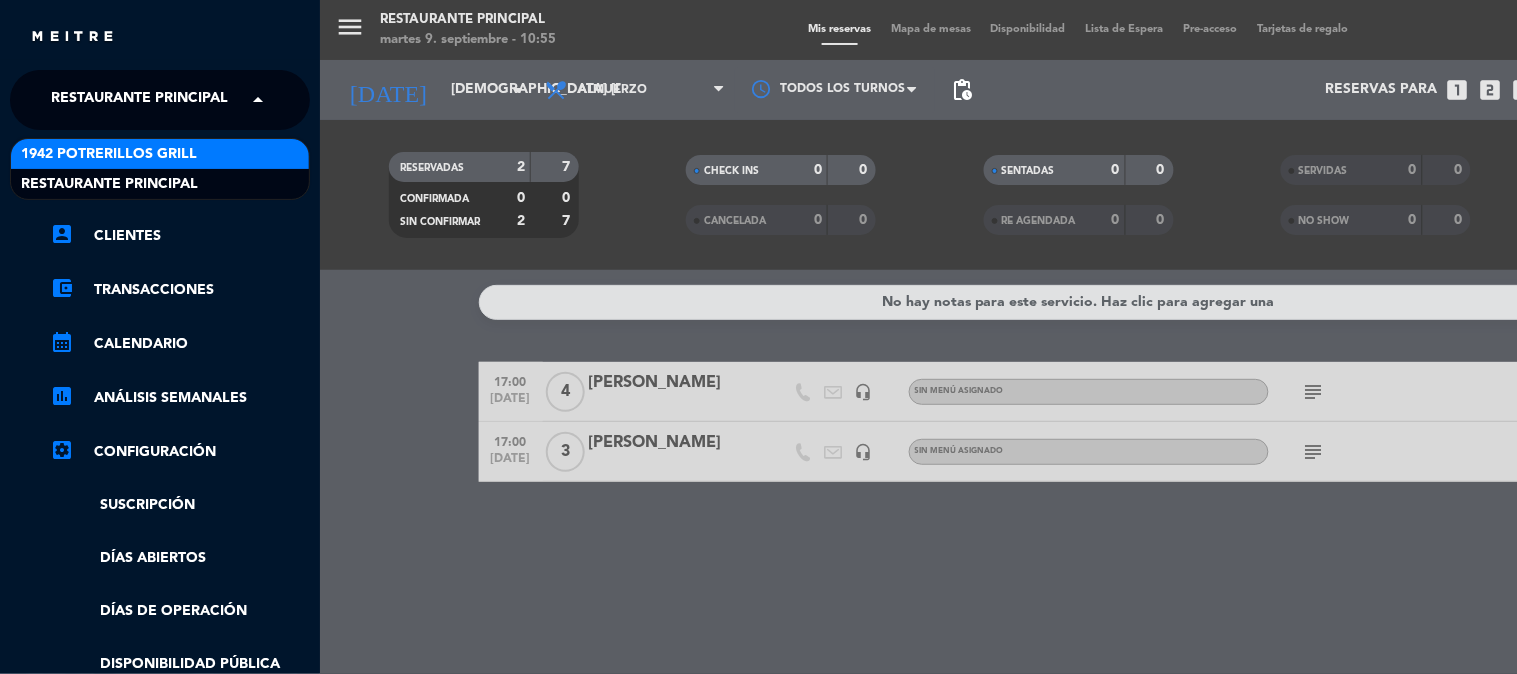
click at [163, 153] on span "1942 Potrerillos Grill" at bounding box center [109, 154] width 176 height 23
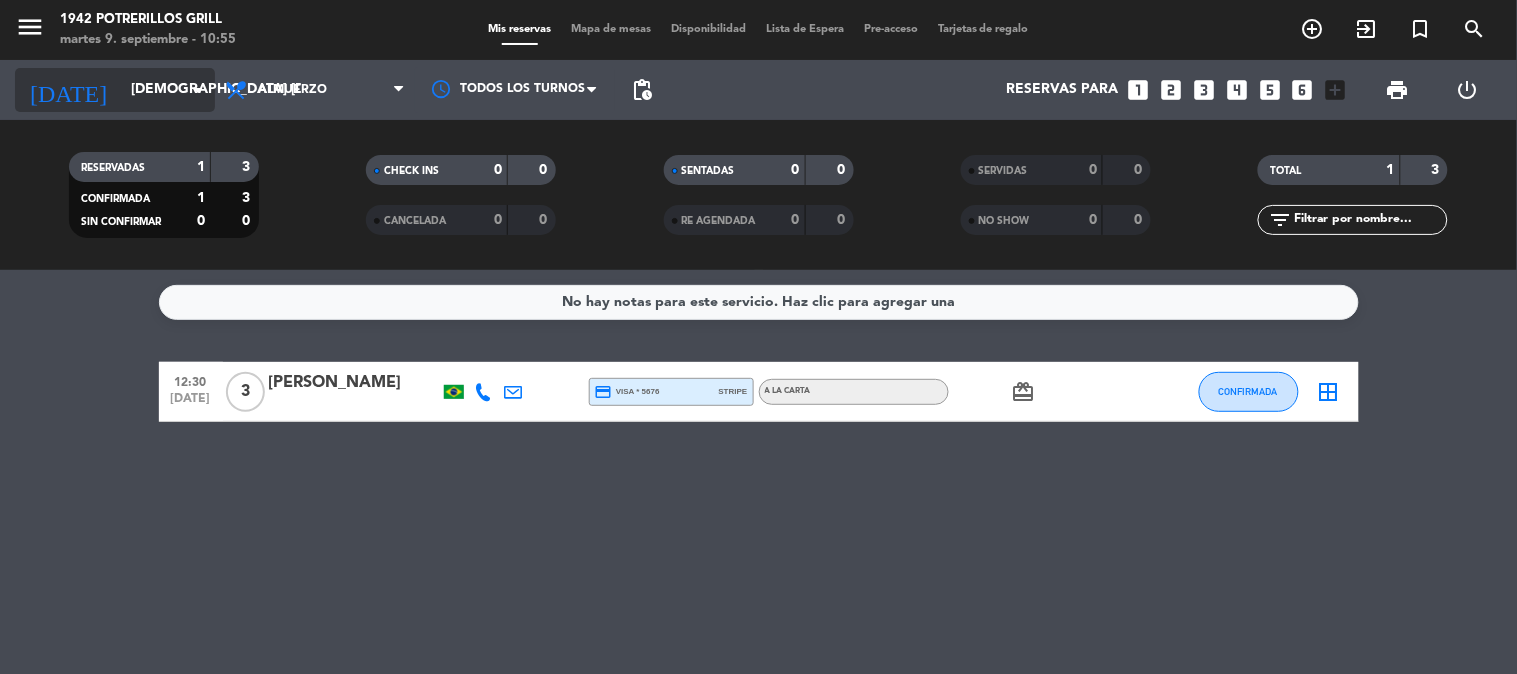
click at [121, 88] on input "[DEMOGRAPHIC_DATA] [DATE]" at bounding box center [216, 90] width 190 height 36
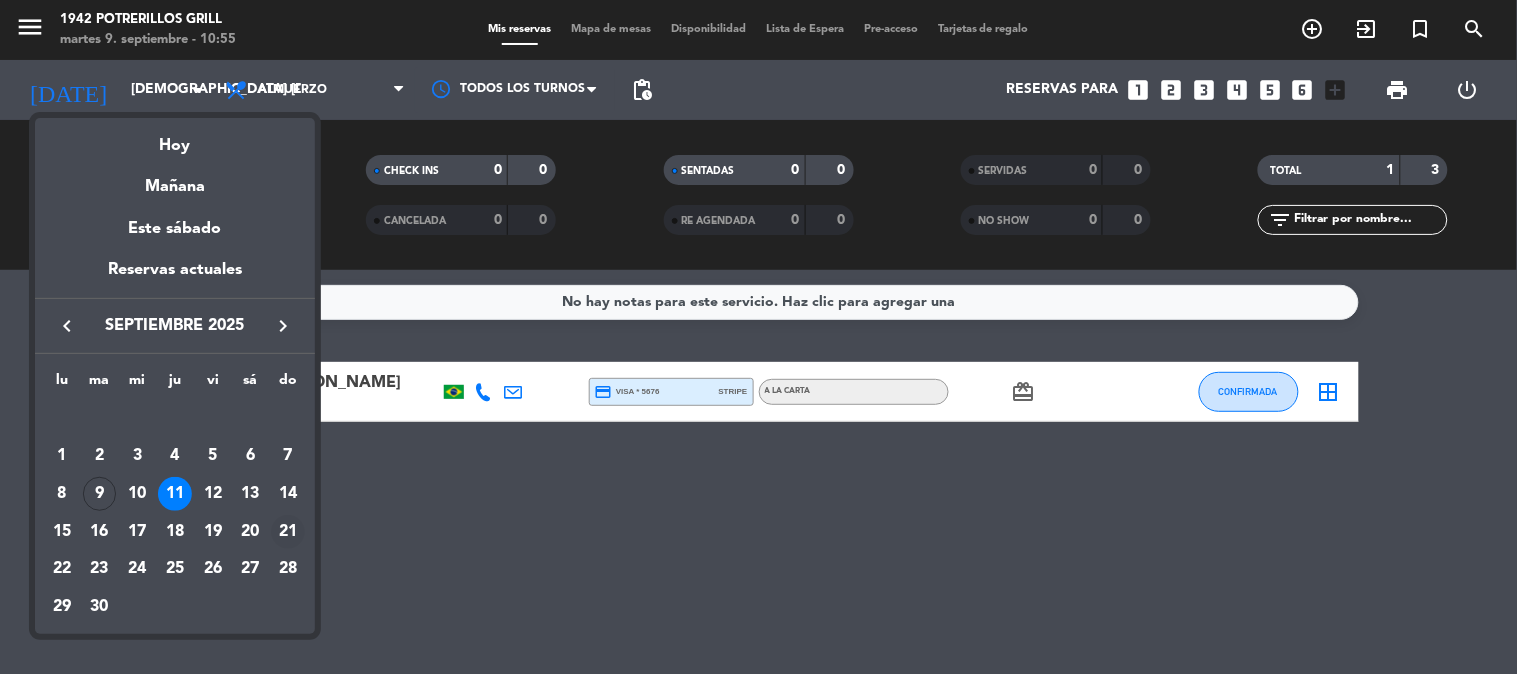
click at [288, 534] on div "21" at bounding box center [288, 532] width 34 height 34
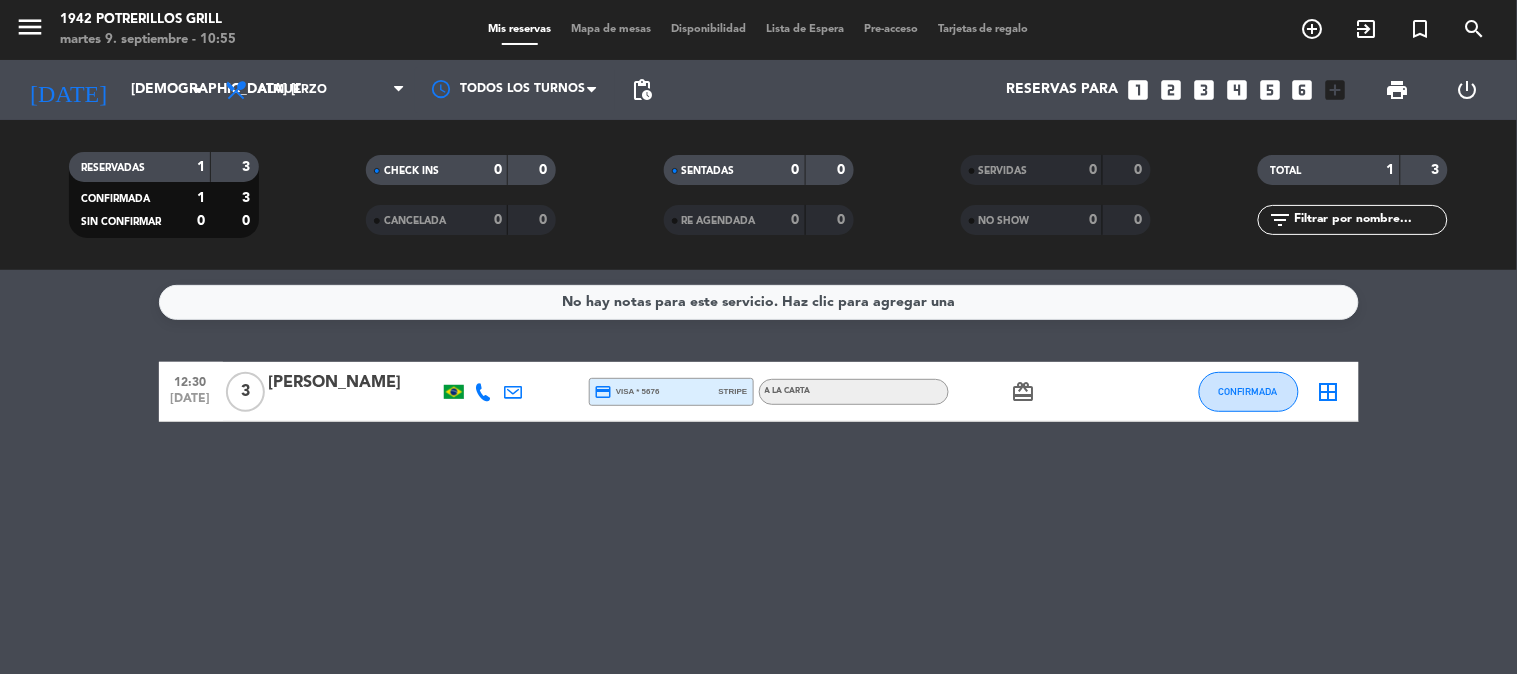
type input "dom. [DATE]"
click at [1430, 25] on icon "turned_in_not" at bounding box center [1421, 29] width 24 height 24
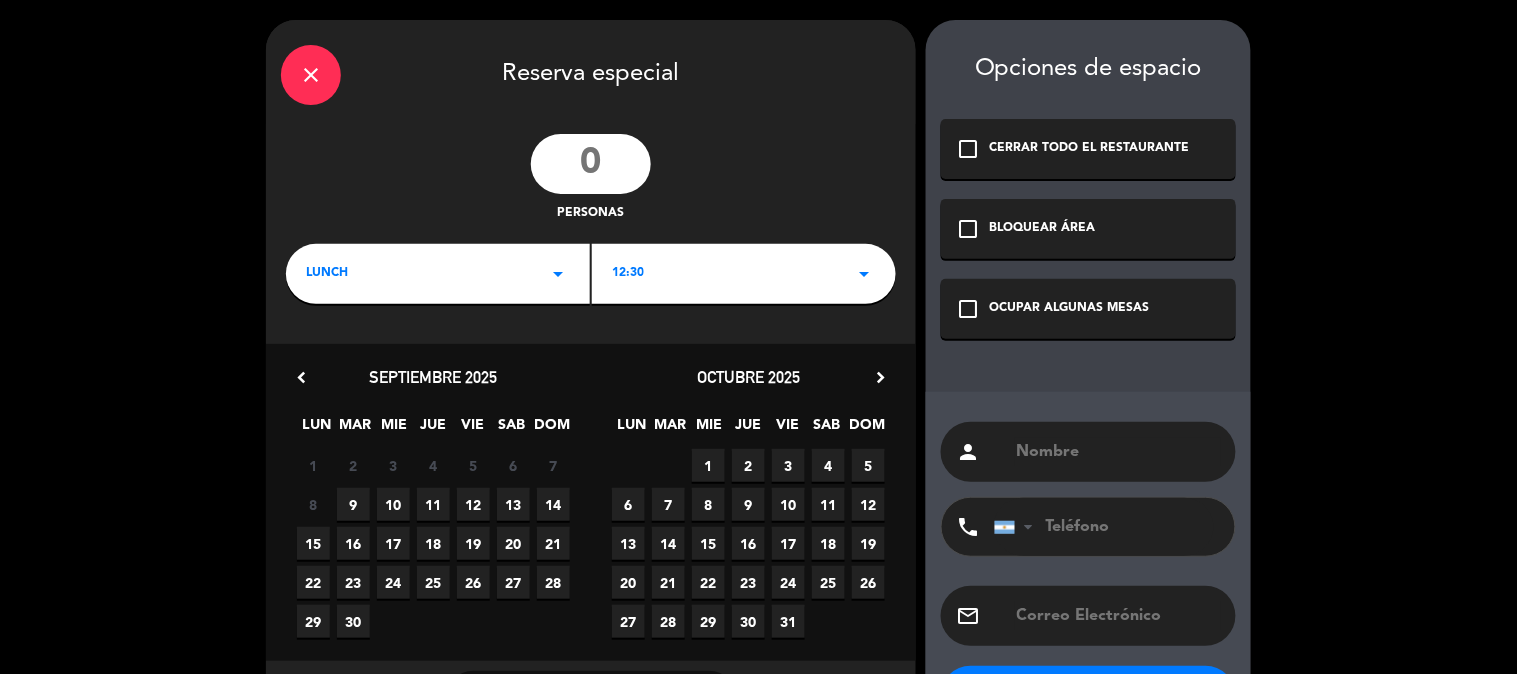
click at [592, 174] on input "number" at bounding box center [591, 164] width 120 height 60
type input "20"
click at [554, 537] on span "21" at bounding box center [553, 543] width 33 height 33
click at [997, 307] on div "OCUPAR ALGUNAS MESAS" at bounding box center [1070, 309] width 160 height 20
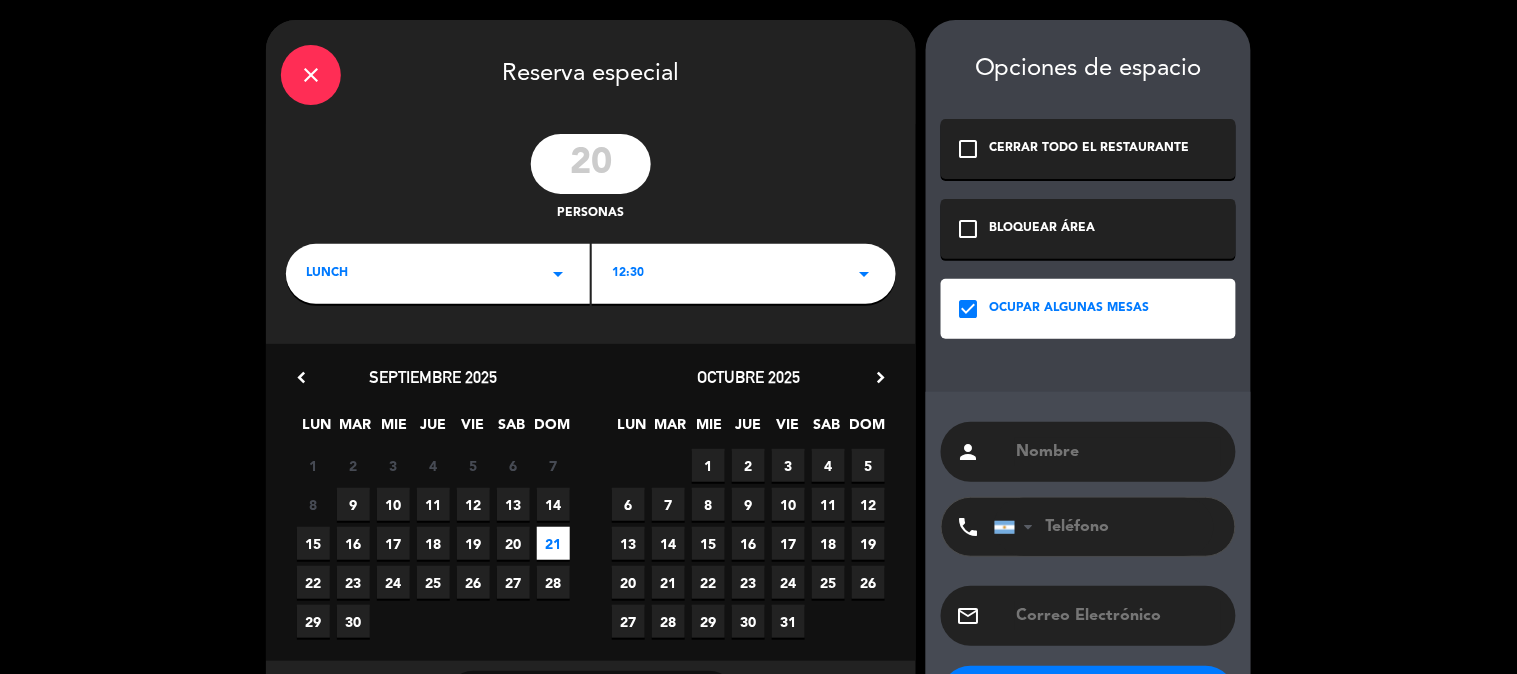
click at [1068, 453] on input "text" at bounding box center [1118, 452] width 206 height 28
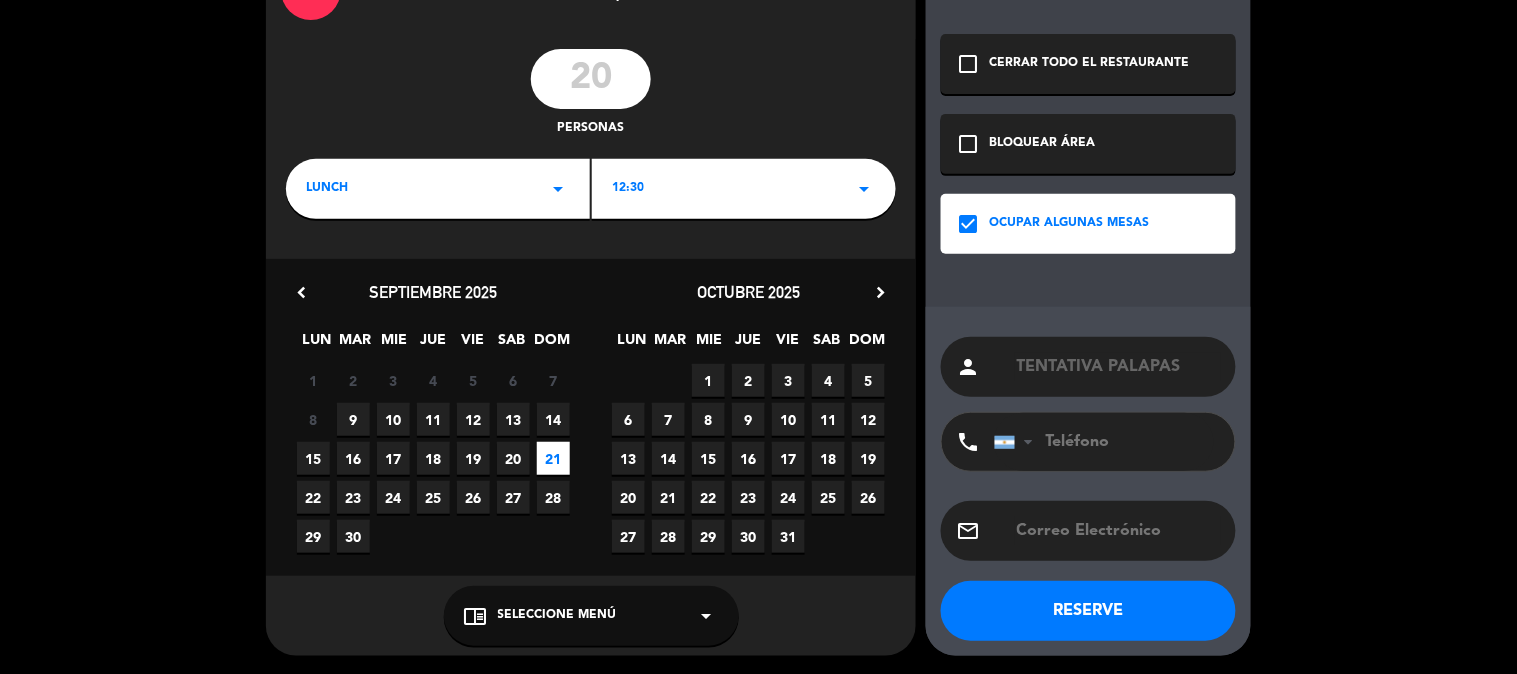
type input "TENTATIVA PALAPAS"
click at [672, 631] on div "chrome_reader_mode Seleccione Menú arrow_drop_down" at bounding box center [591, 616] width 295 height 60
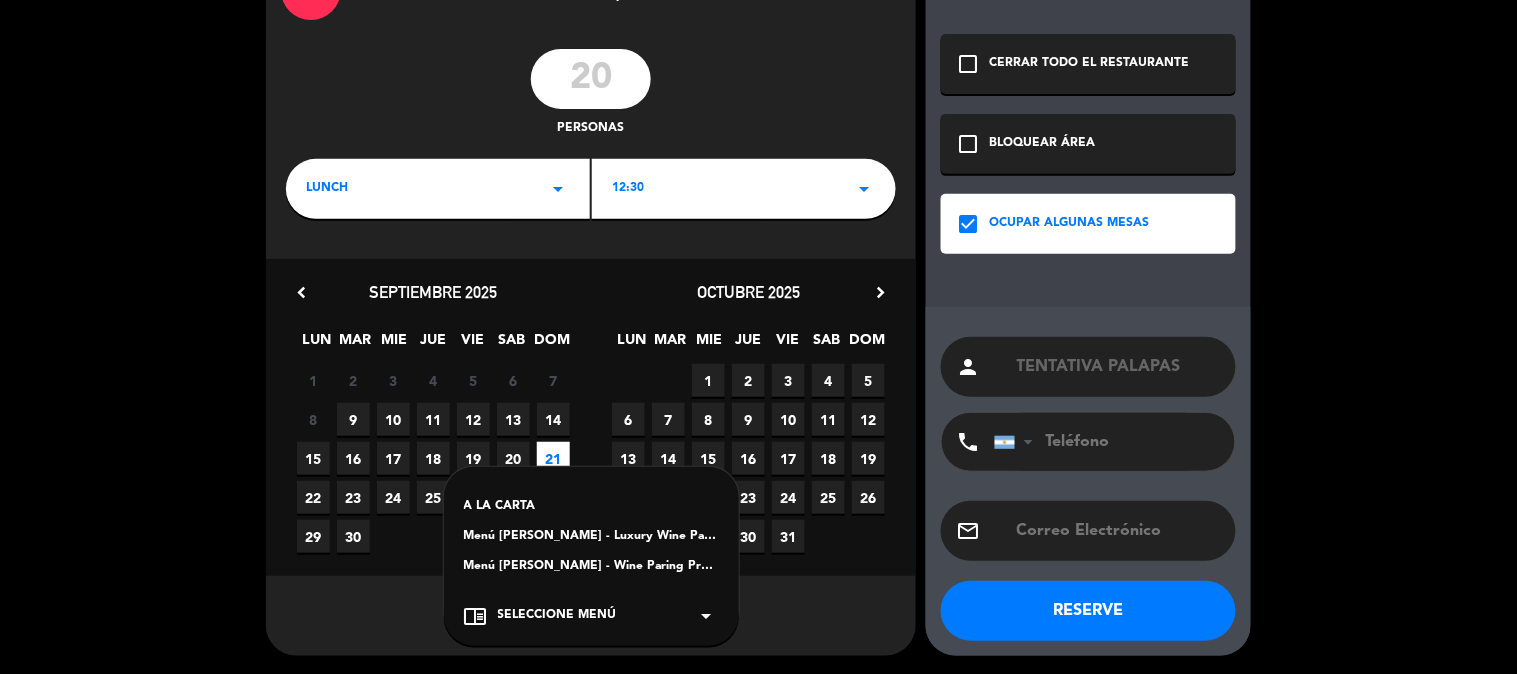
click at [571, 563] on div "Menú [PERSON_NAME] - Wine Paring Premium" at bounding box center [591, 567] width 255 height 20
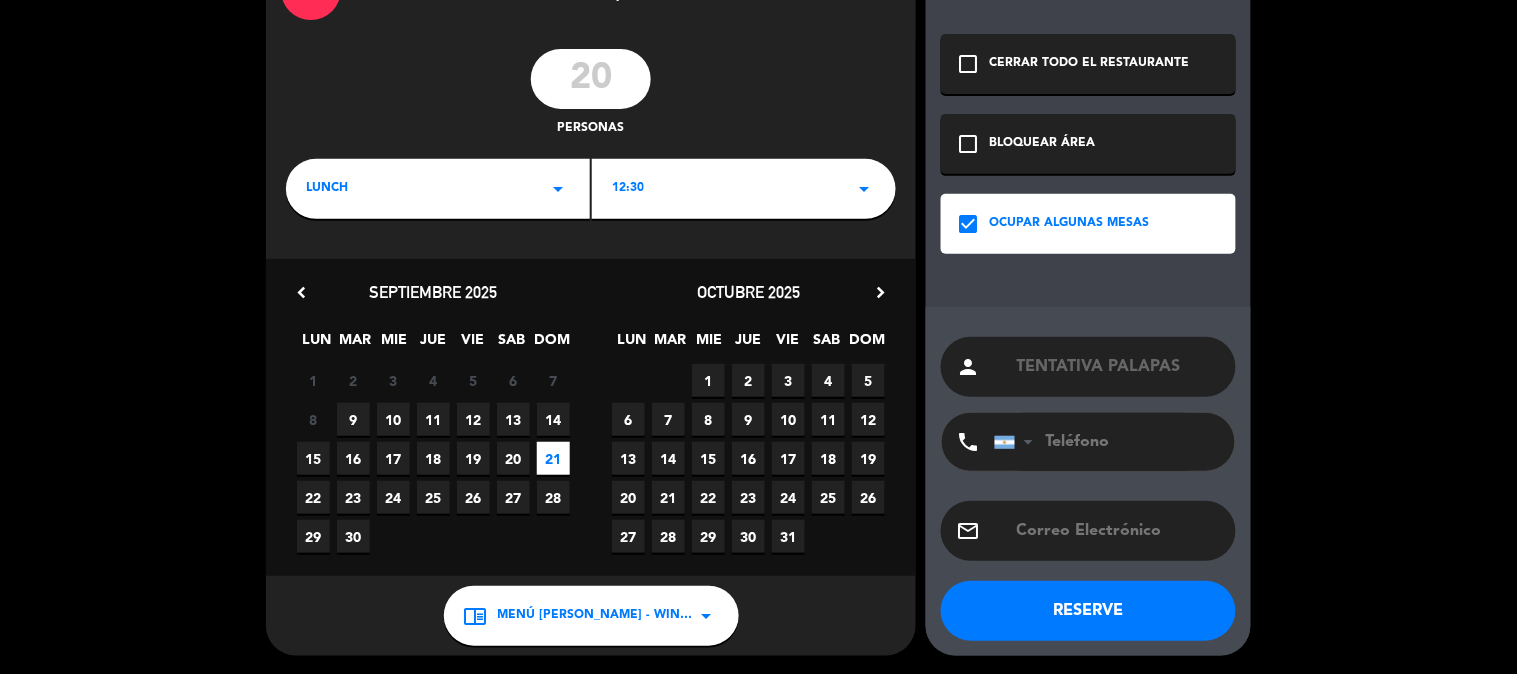
click at [1098, 610] on button "RESERVE" at bounding box center [1088, 611] width 295 height 60
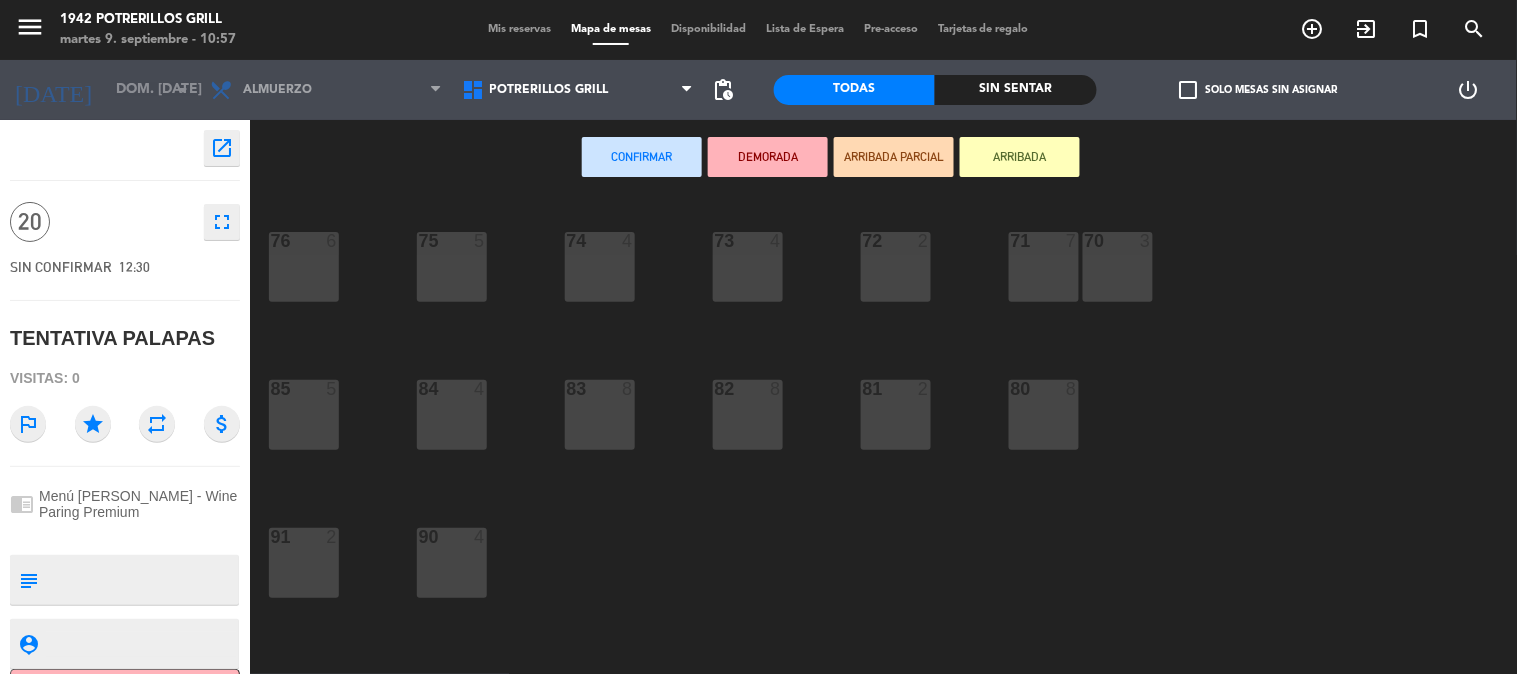
click at [520, 34] on span "Mis reservas" at bounding box center [519, 29] width 83 height 11
